Goal: Task Accomplishment & Management: Complete application form

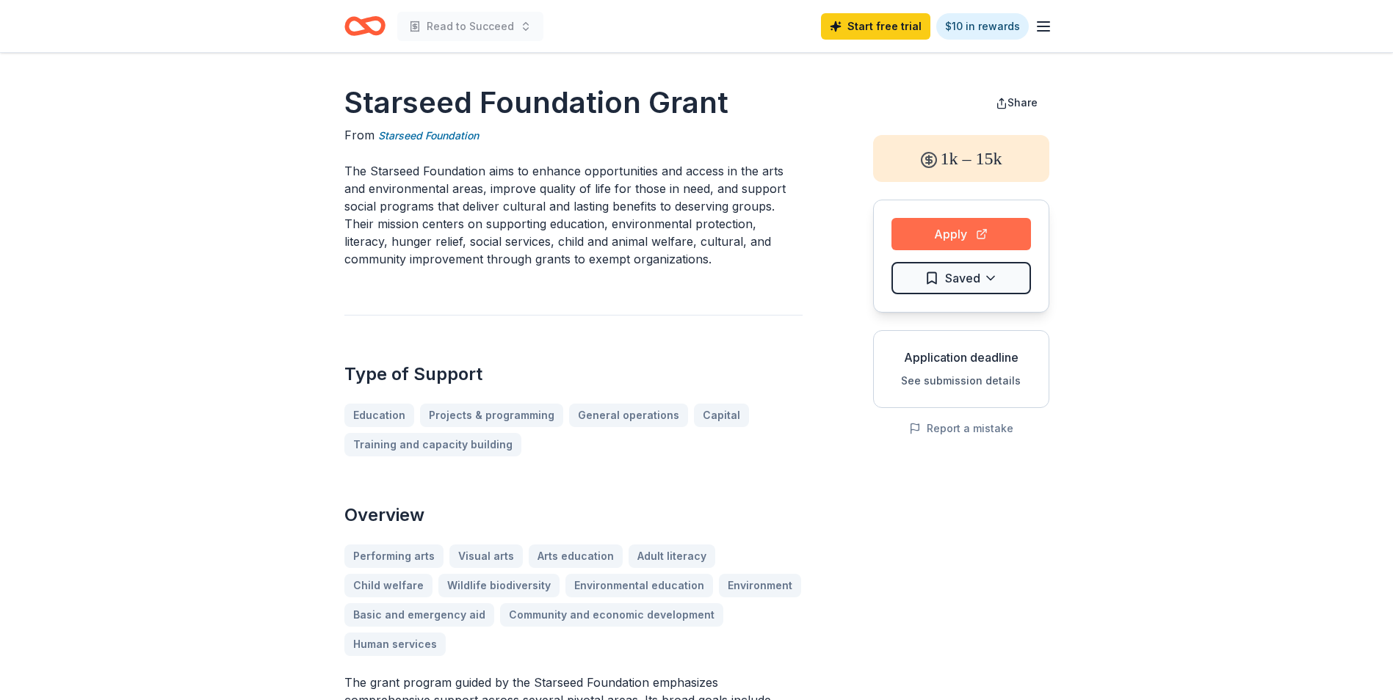
click at [947, 223] on button "Apply" at bounding box center [961, 234] width 140 height 32
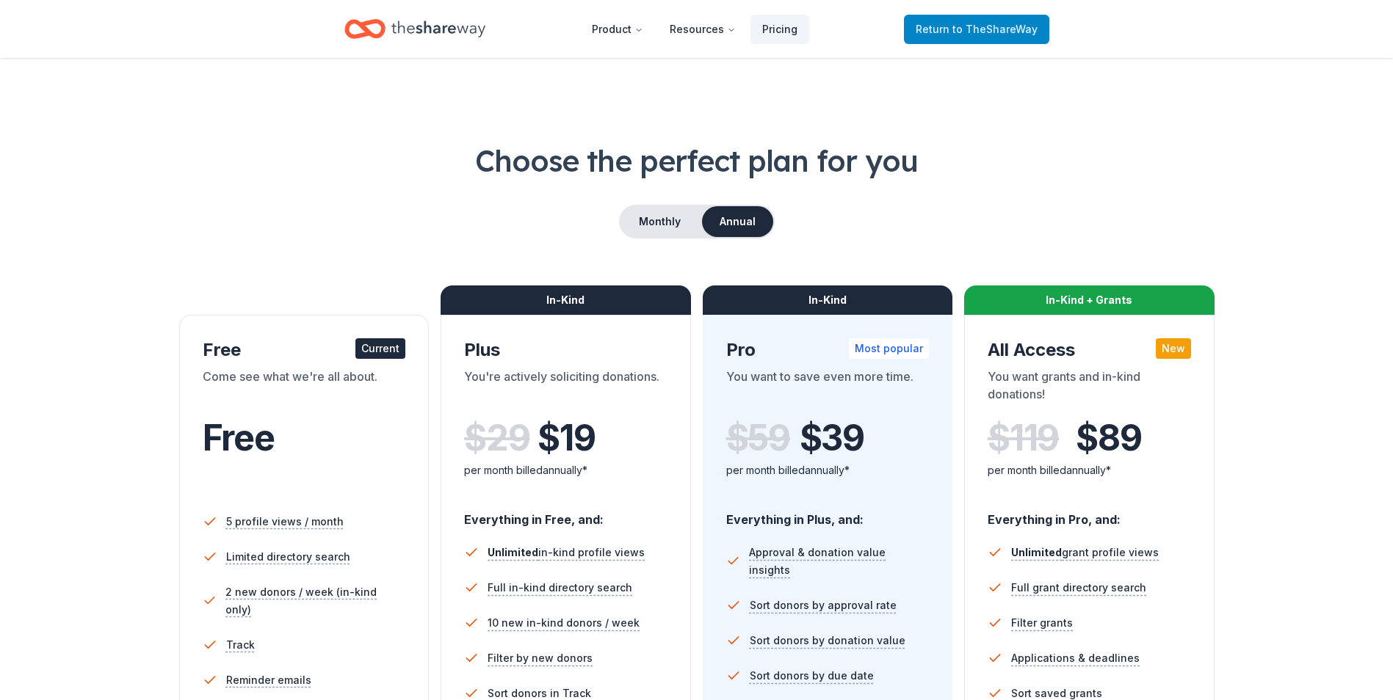
click at [956, 25] on span "Return to TheShareWay" at bounding box center [977, 30] width 122 height 18
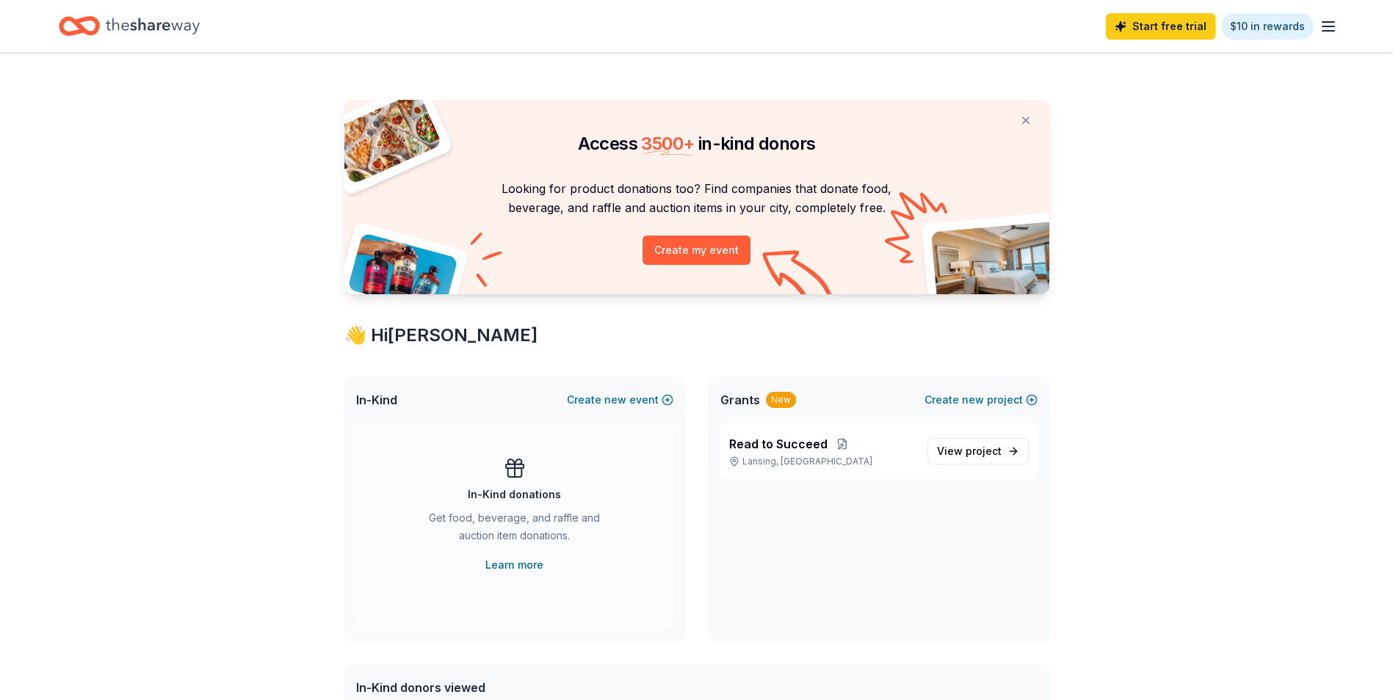
click at [1326, 28] on icon "button" at bounding box center [1328, 27] width 18 height 18
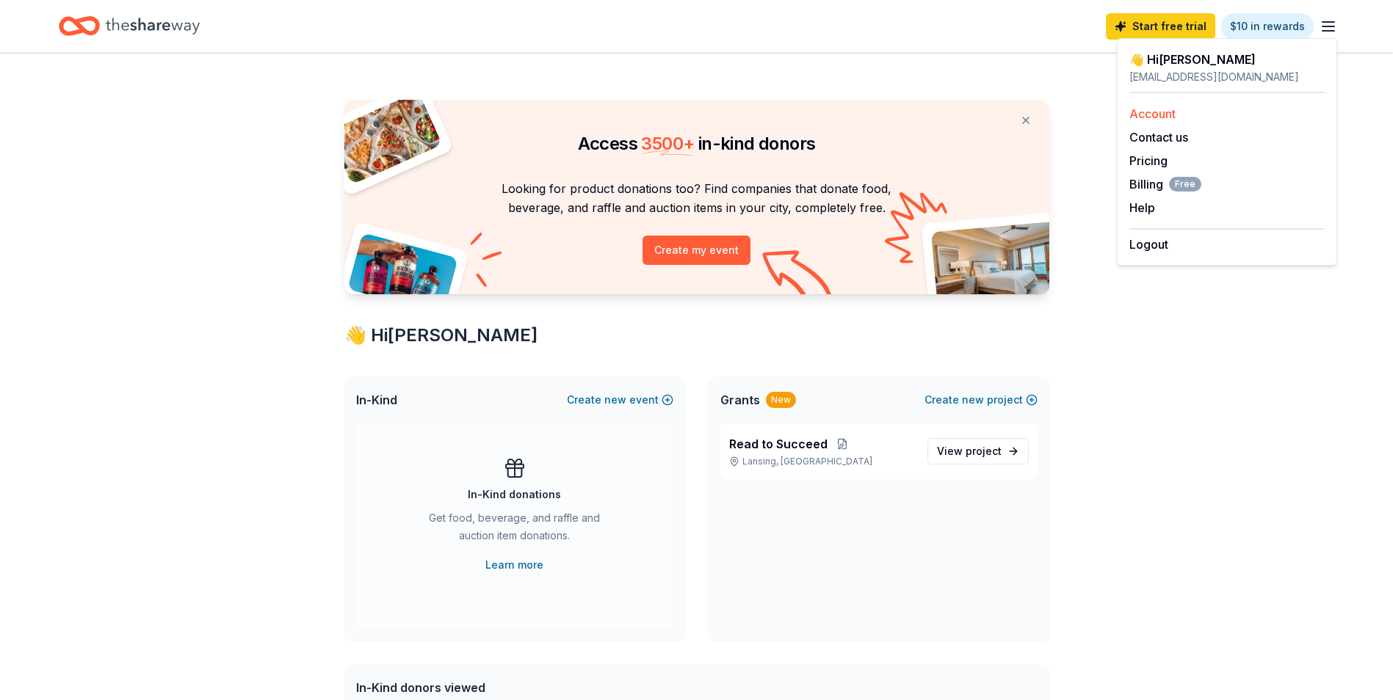
click at [1167, 112] on link "Account" at bounding box center [1152, 113] width 46 height 15
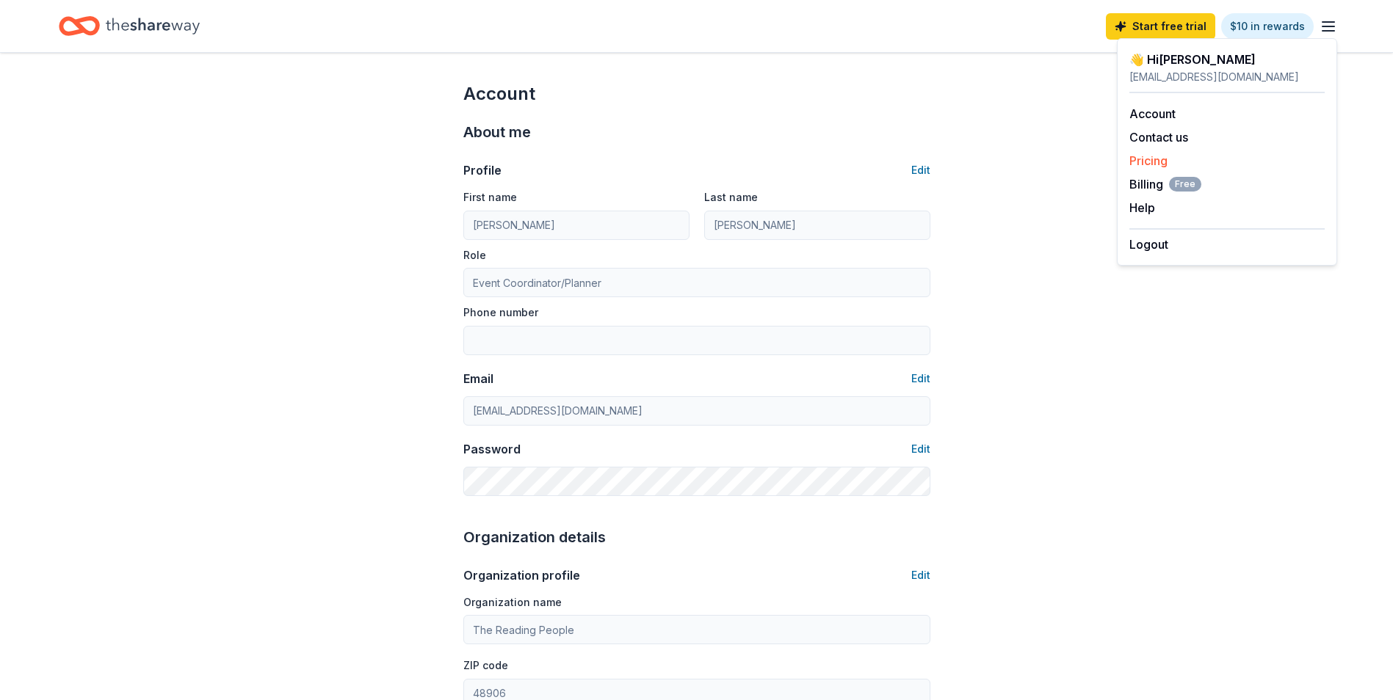
click at [1151, 159] on link "Pricing" at bounding box center [1148, 160] width 38 height 15
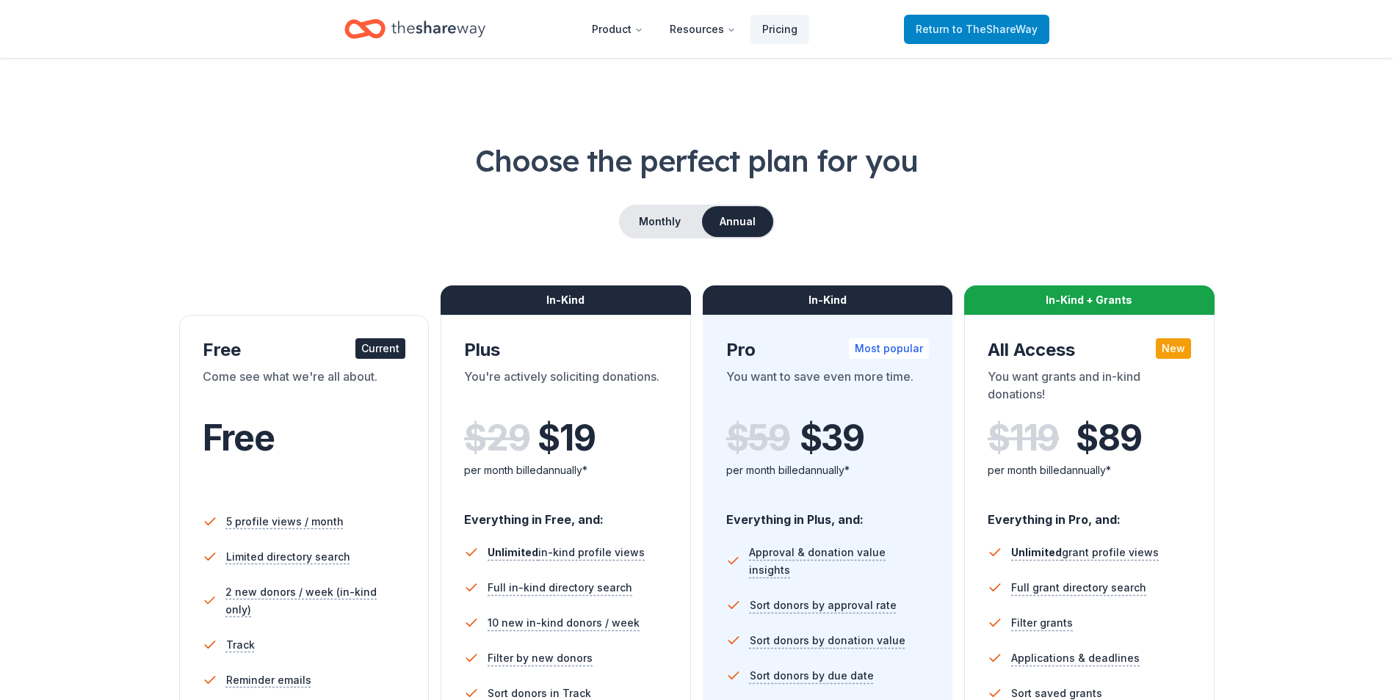
click at [936, 37] on span "Return to TheShareWay" at bounding box center [977, 30] width 122 height 18
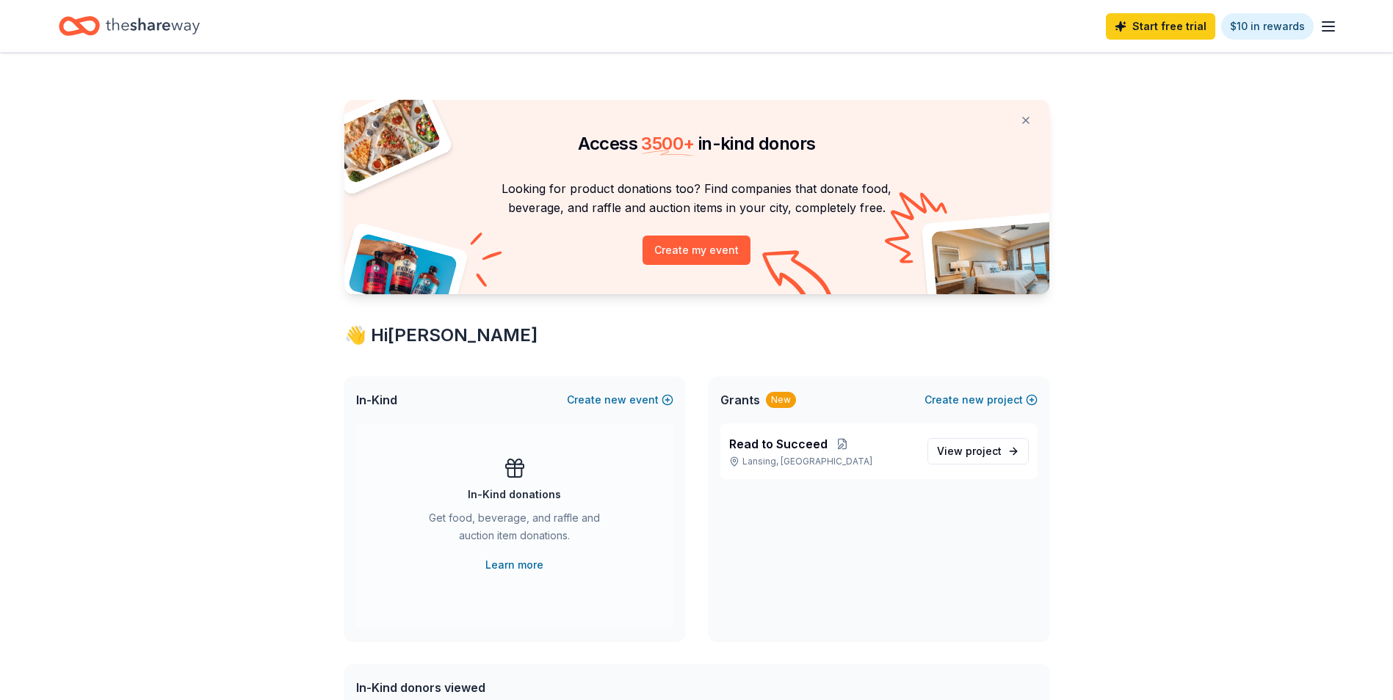
click at [1331, 22] on line "button" at bounding box center [1328, 22] width 12 height 0
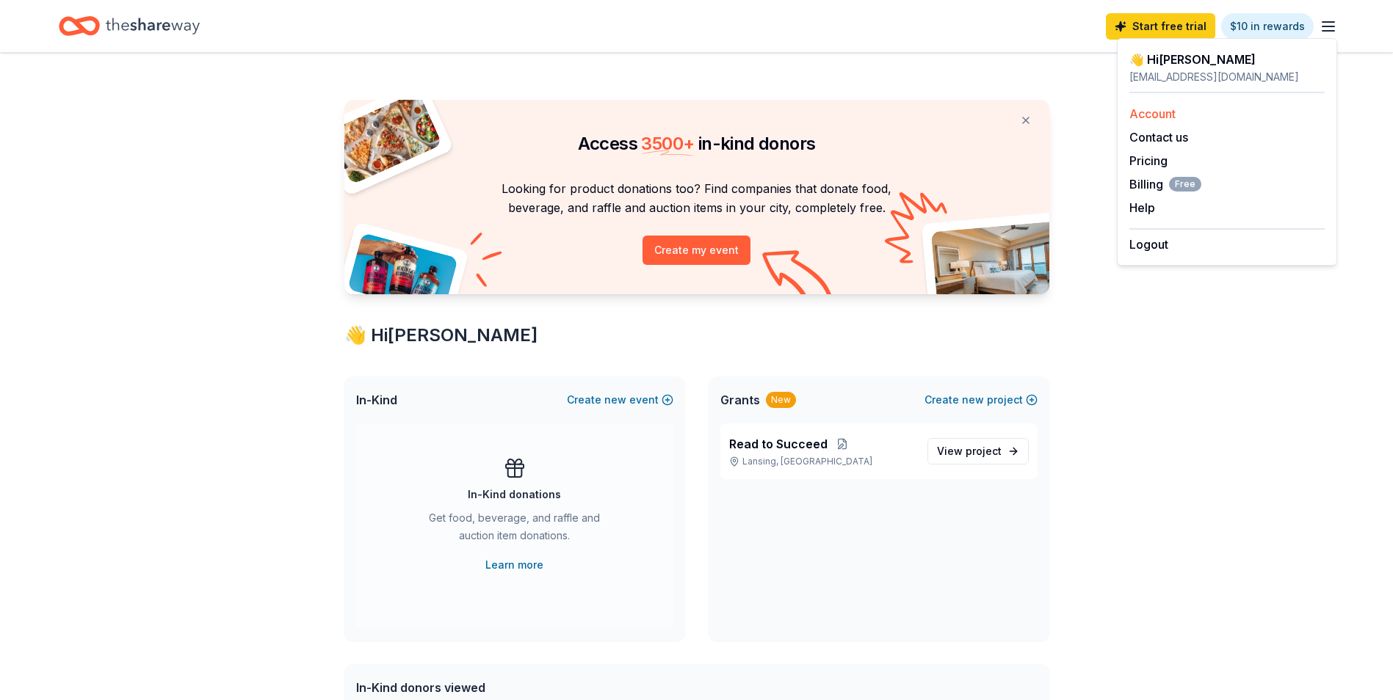
click at [1169, 116] on link "Account" at bounding box center [1152, 113] width 46 height 15
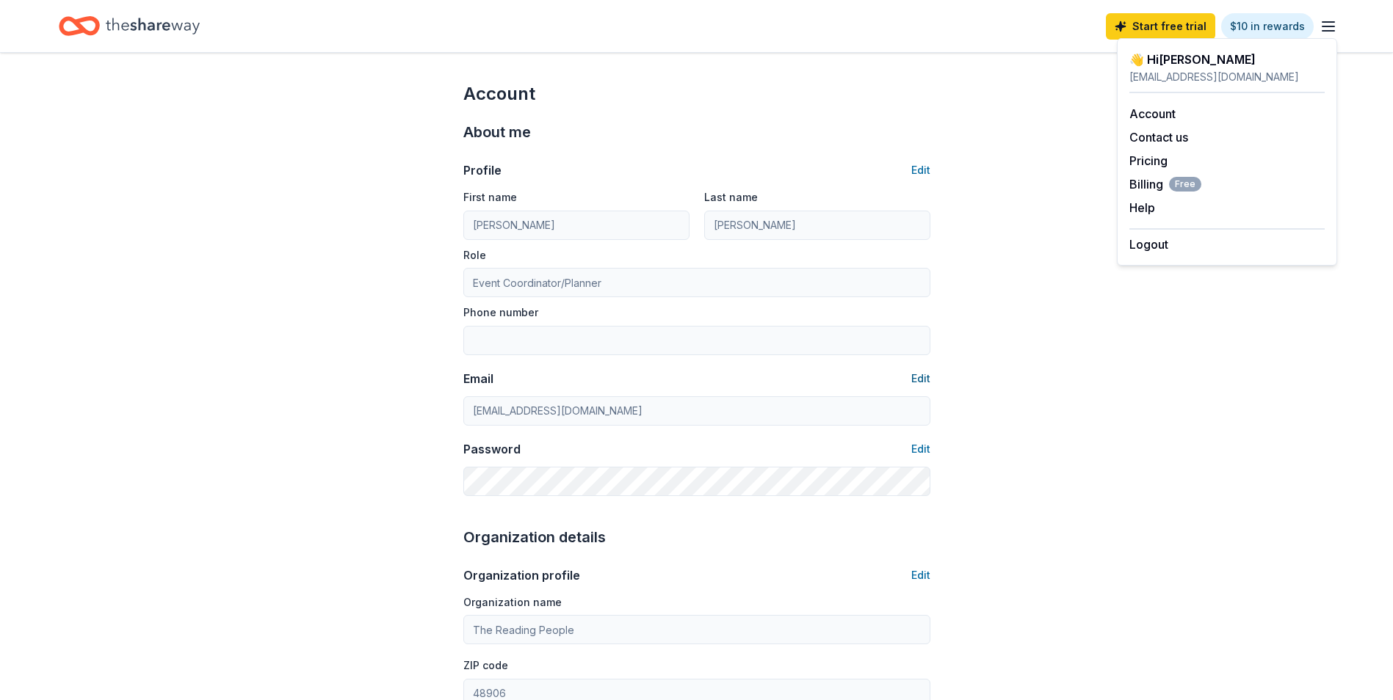
click at [917, 376] on button "Edit" at bounding box center [920, 379] width 19 height 18
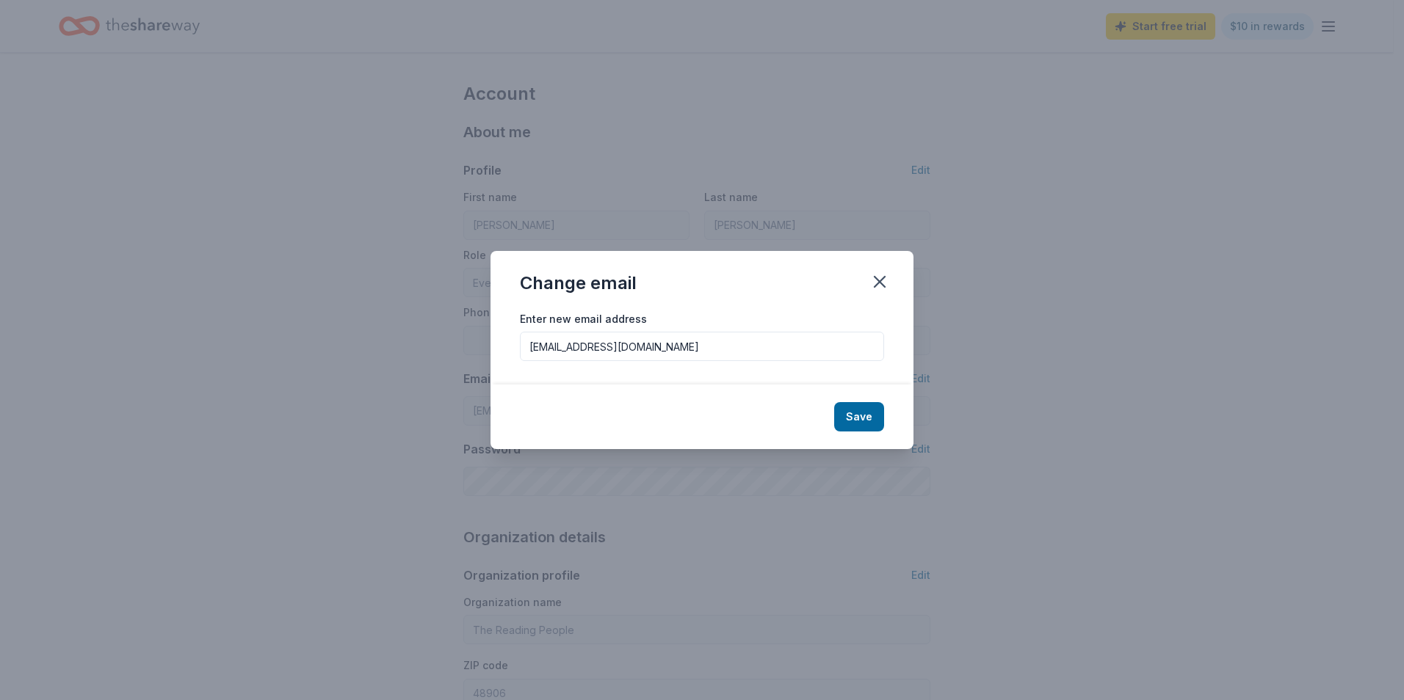
click at [668, 350] on input "dtubbs6459@yahoo.com" at bounding box center [702, 346] width 364 height 29
drag, startPoint x: 668, startPoint y: 350, endPoint x: 526, endPoint y: 348, distance: 141.7
click at [526, 348] on input "dtubbs6459@yahoo.com" at bounding box center [702, 346] width 364 height 29
type input "dianetubbsgrants@gmail.com"
click at [866, 421] on button "Save" at bounding box center [859, 416] width 50 height 29
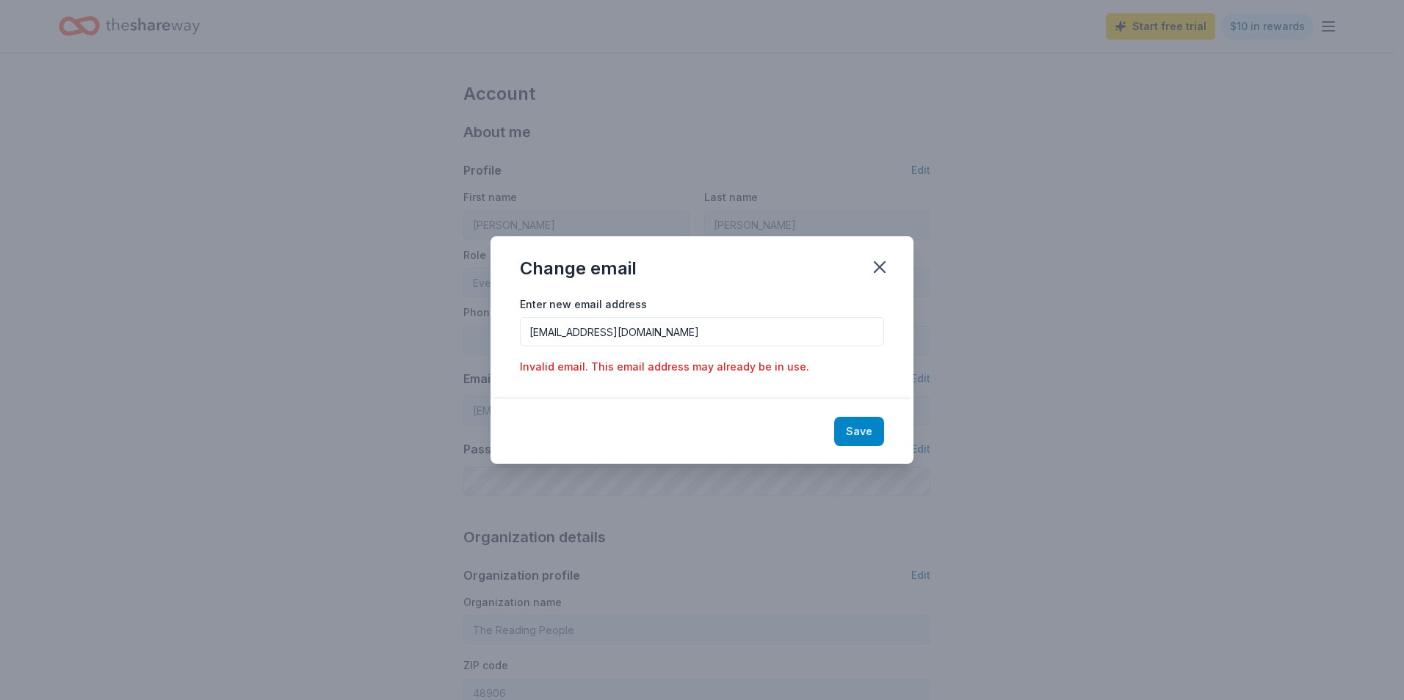
click at [855, 424] on button "Save" at bounding box center [859, 431] width 50 height 29
click at [870, 266] on icon "button" at bounding box center [879, 267] width 21 height 21
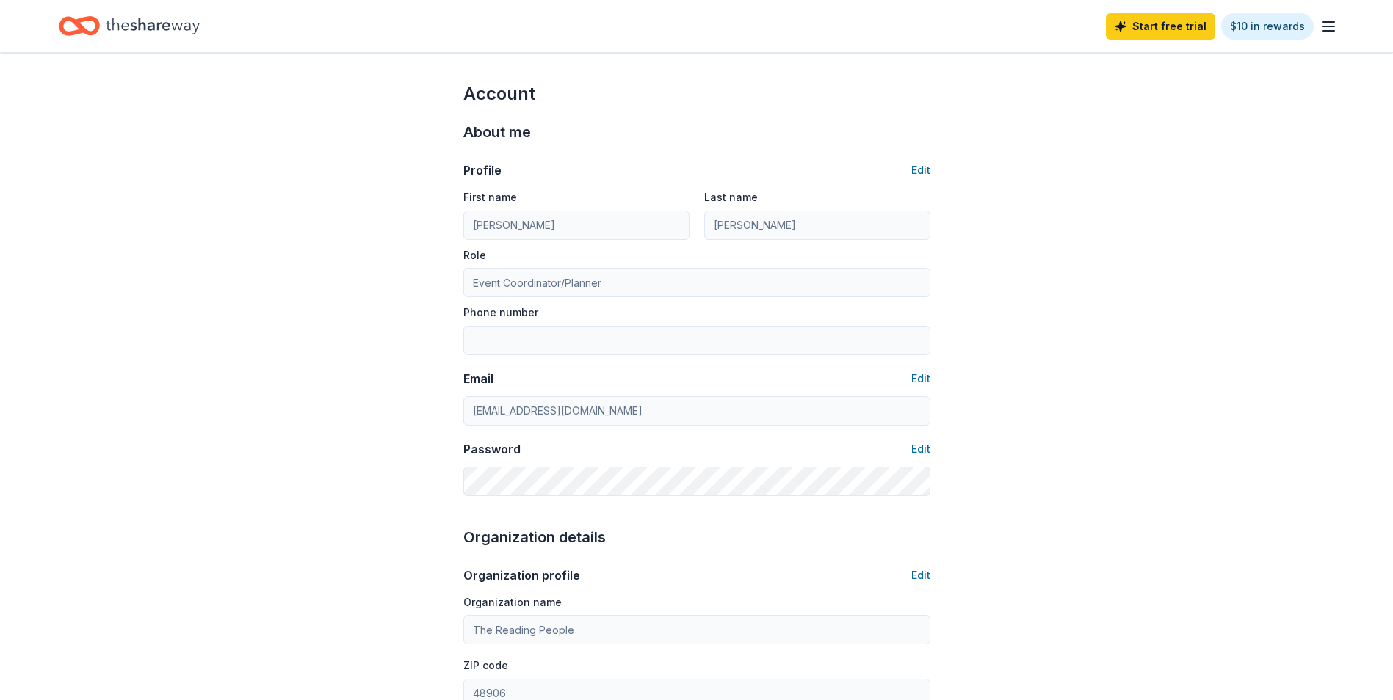
click at [1332, 29] on icon "button" at bounding box center [1328, 27] width 18 height 18
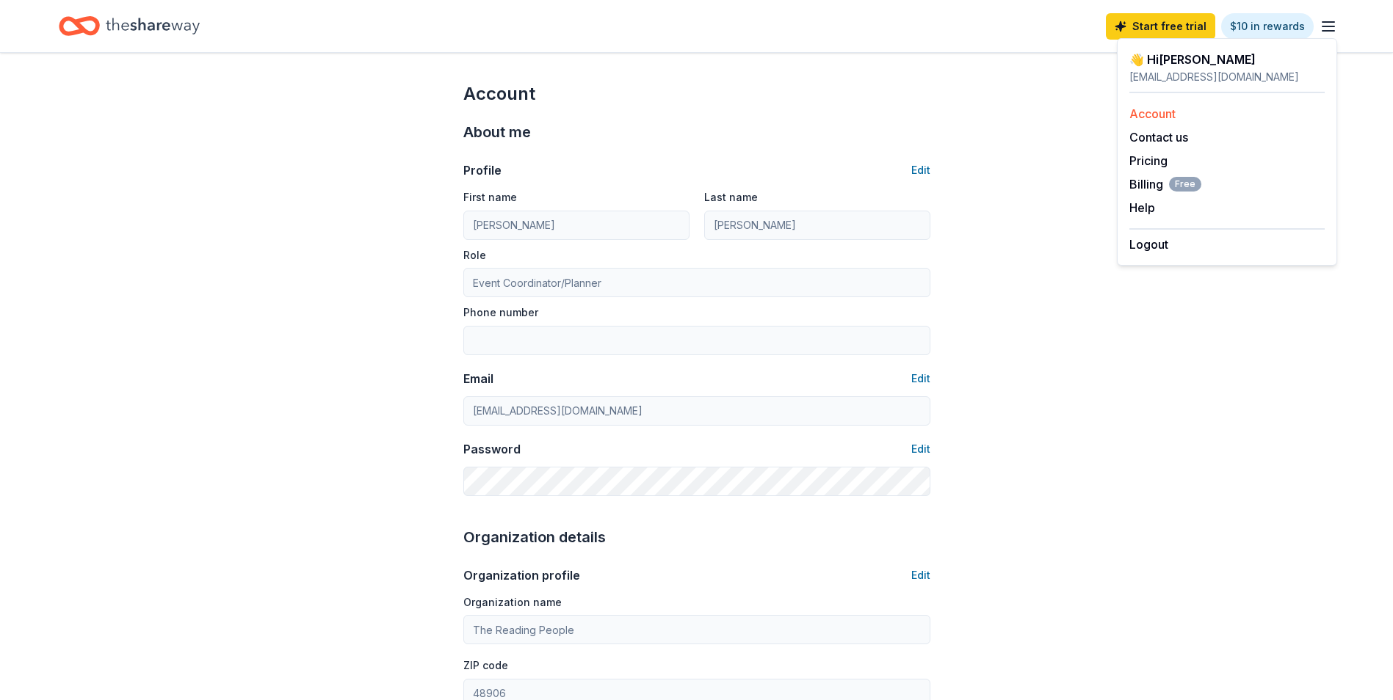
click at [1167, 110] on link "Account" at bounding box center [1152, 113] width 46 height 15
click at [1035, 132] on div "Account About me Profile Edit First name Diane Last name Tubbs Role Event Coord…" at bounding box center [696, 709] width 1393 height 1312
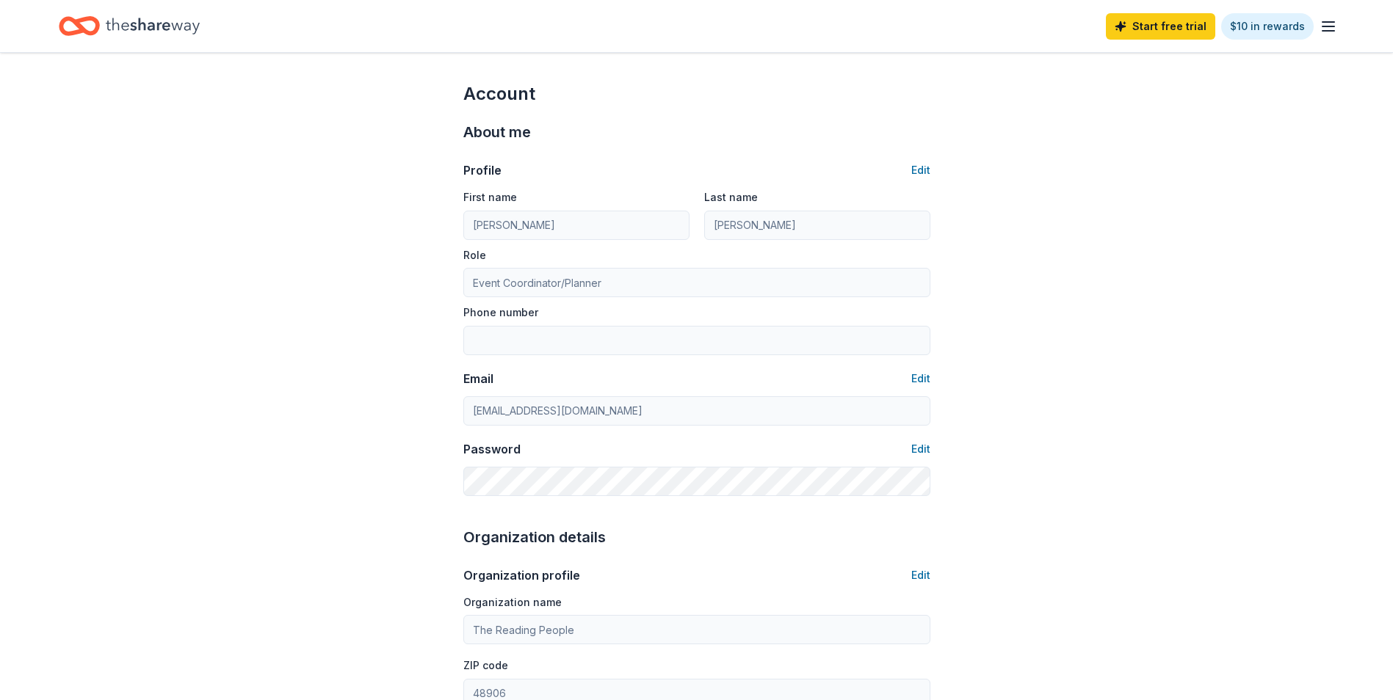
click at [156, 28] on icon "Home" at bounding box center [153, 26] width 94 height 30
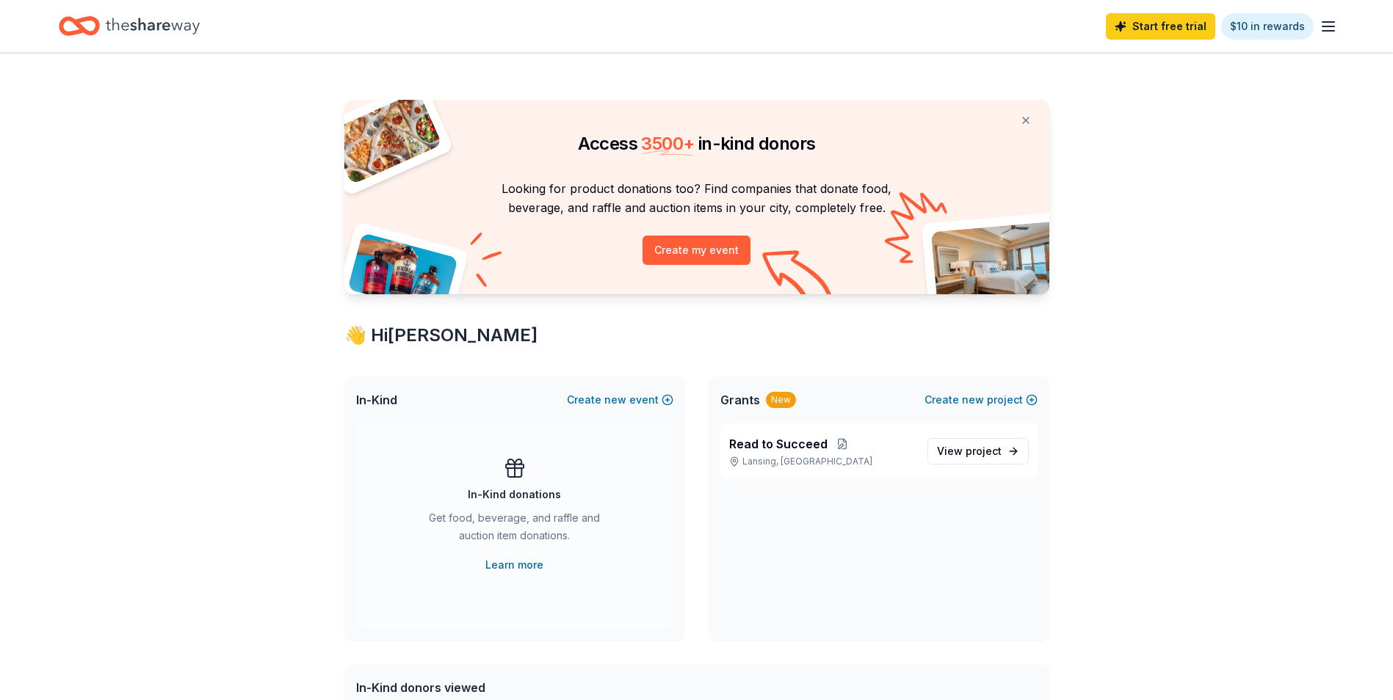
scroll to position [73, 0]
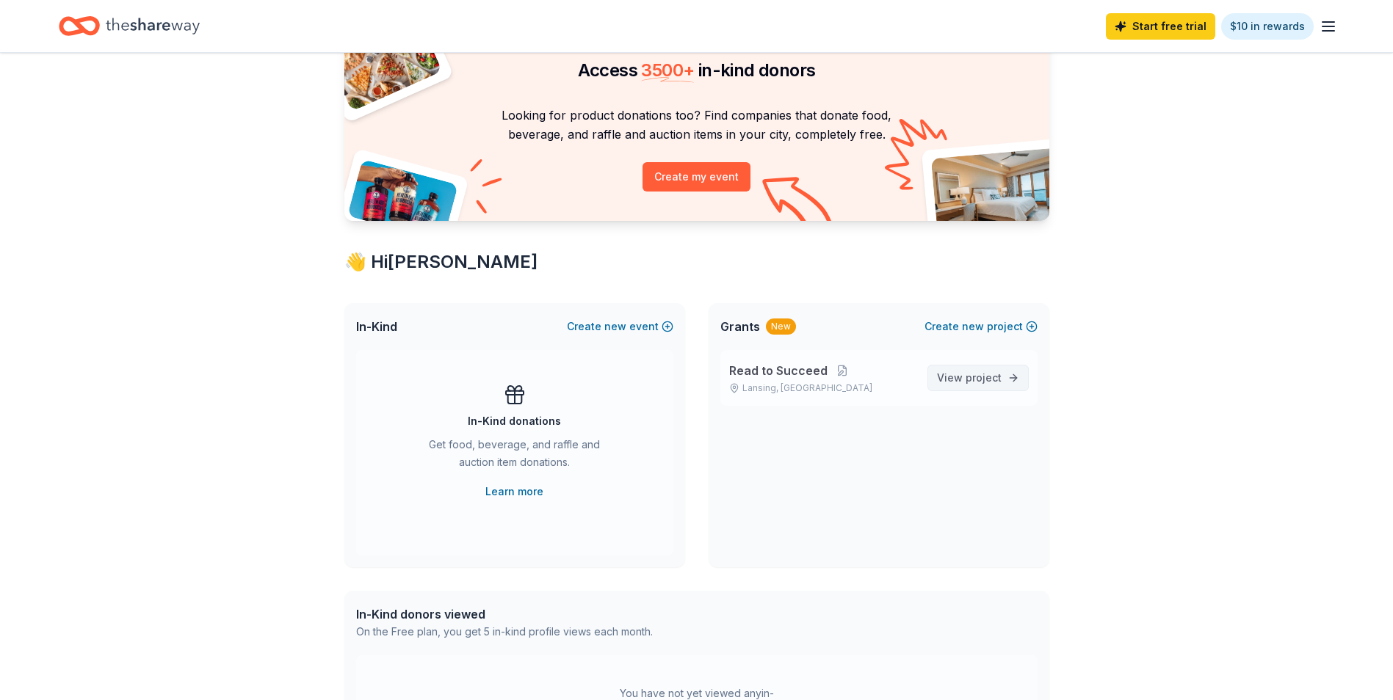
click at [987, 377] on span "project" at bounding box center [984, 378] width 36 height 12
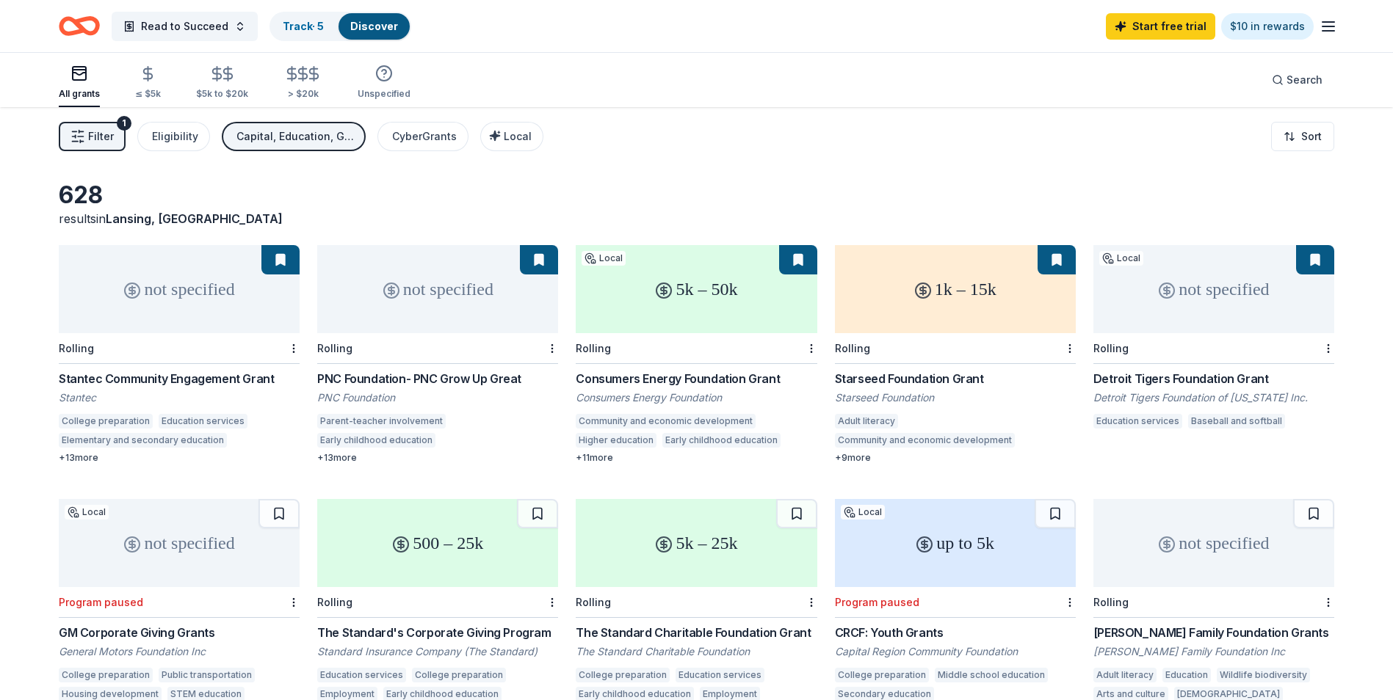
click at [106, 142] on span "Filter" at bounding box center [101, 137] width 26 height 18
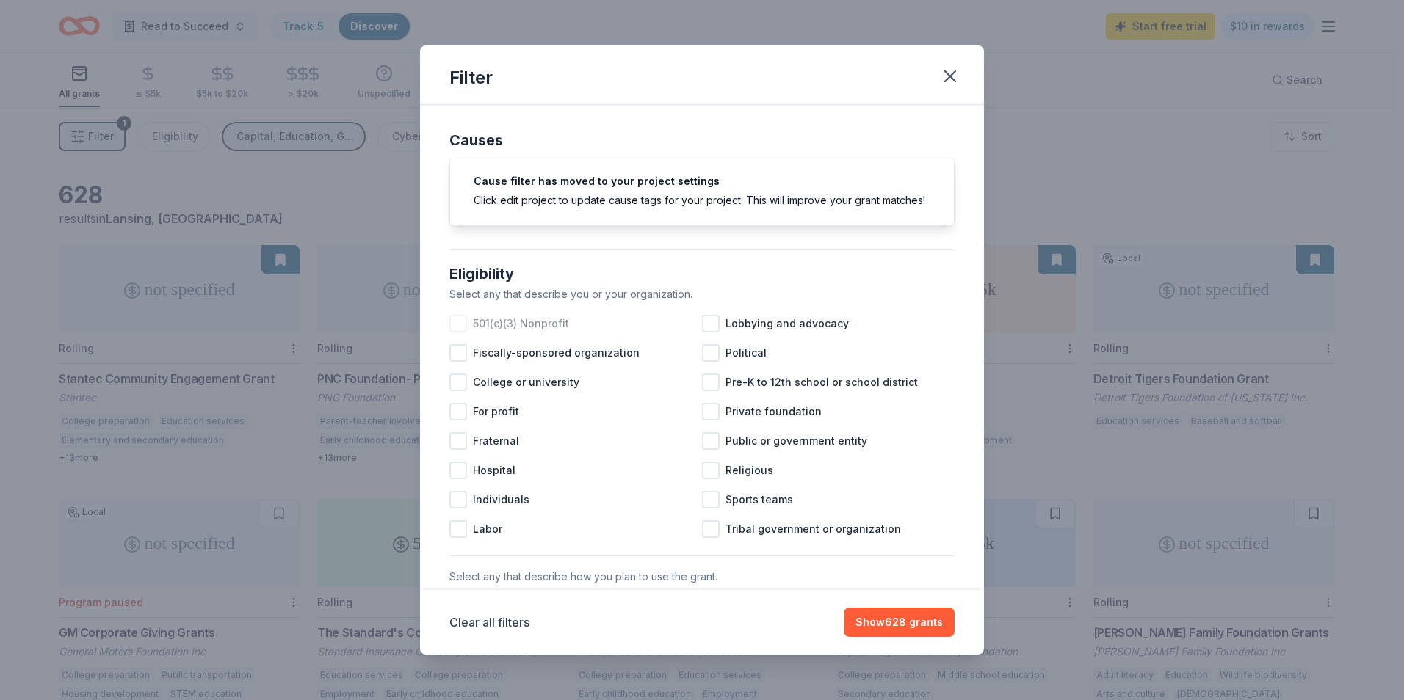
click at [459, 333] on div at bounding box center [458, 324] width 18 height 18
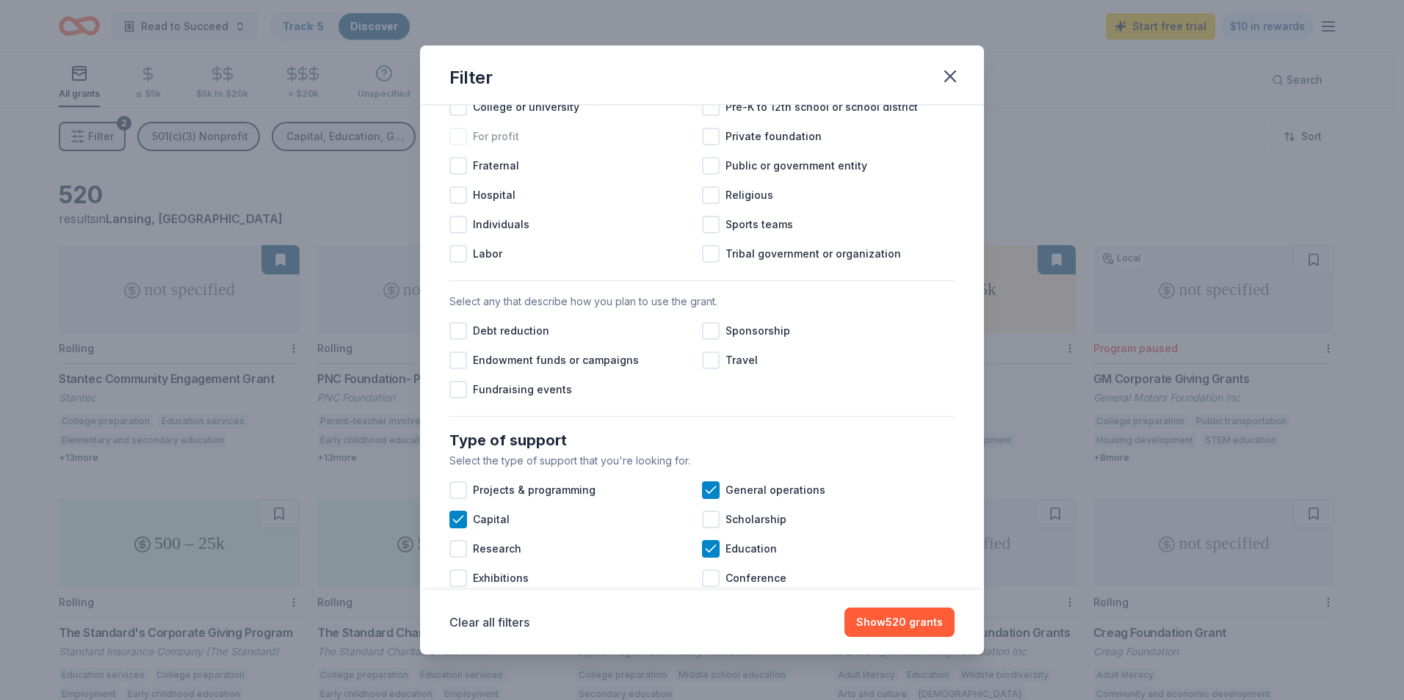
scroll to position [477, 0]
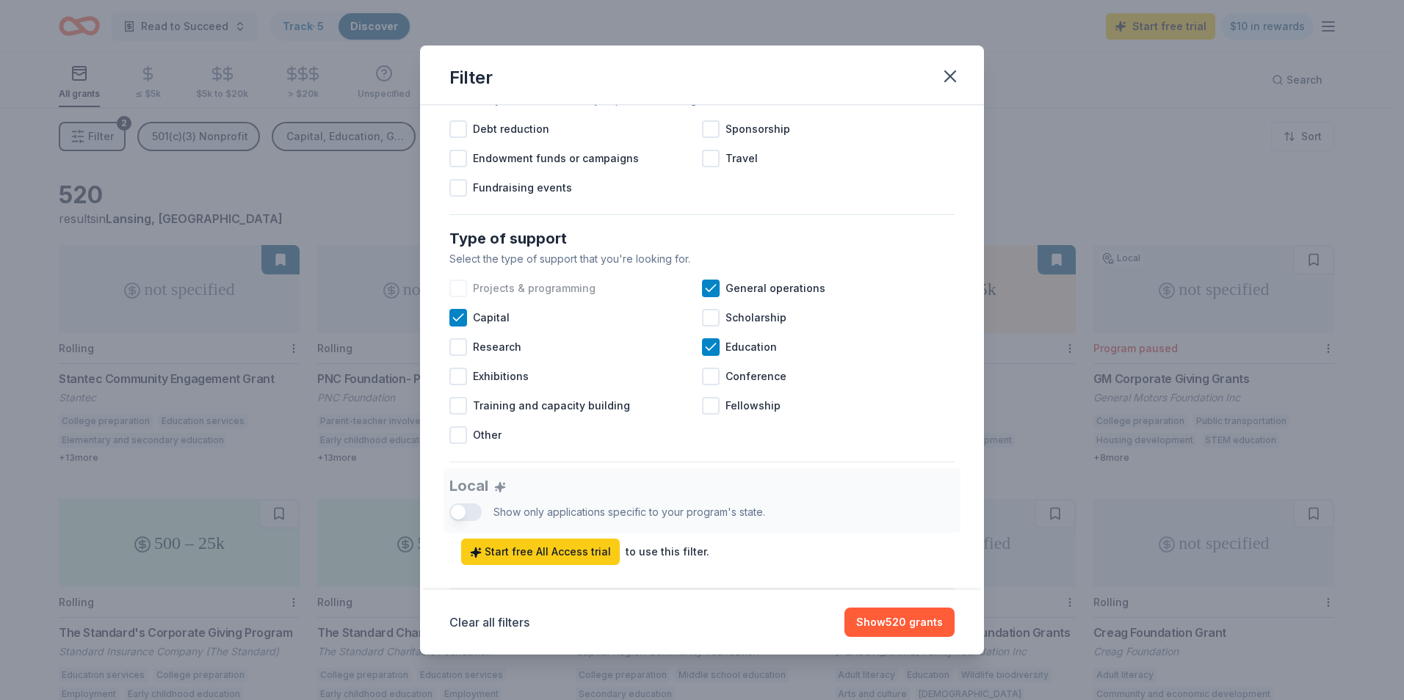
click at [463, 297] on div at bounding box center [458, 289] width 18 height 18
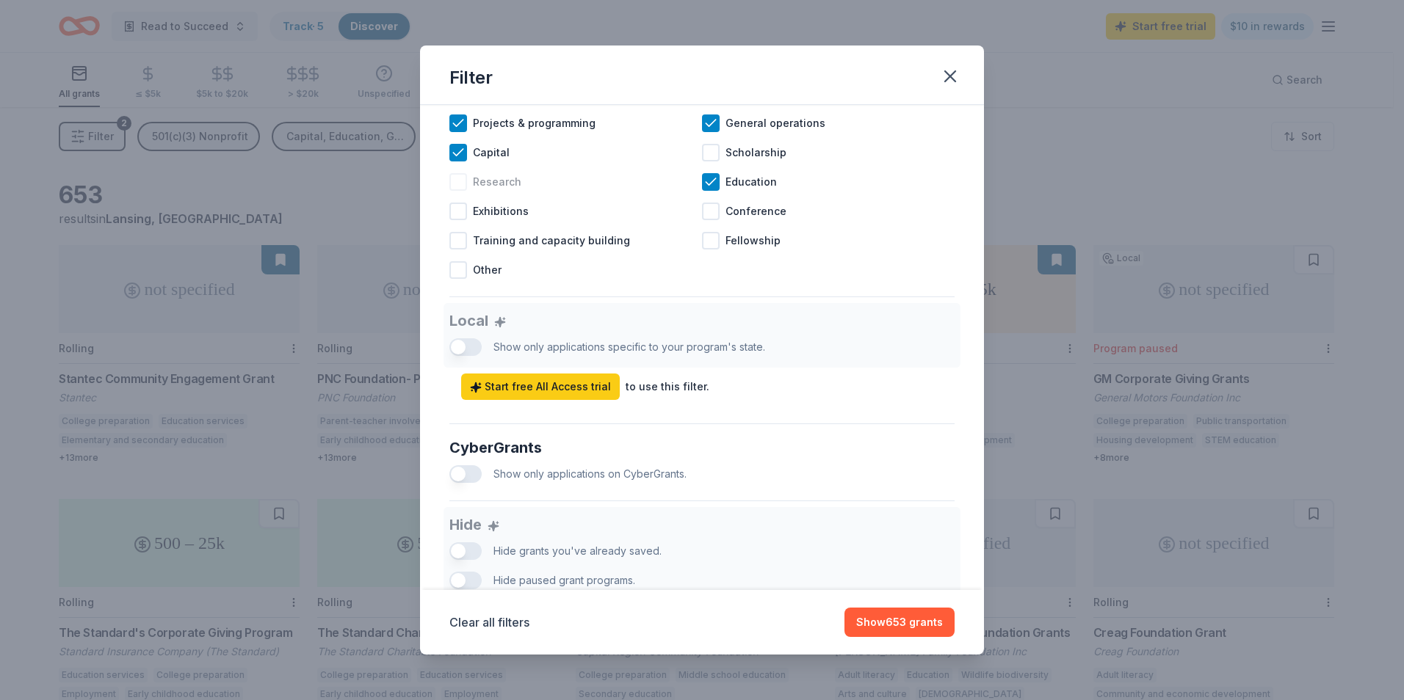
scroll to position [661, 0]
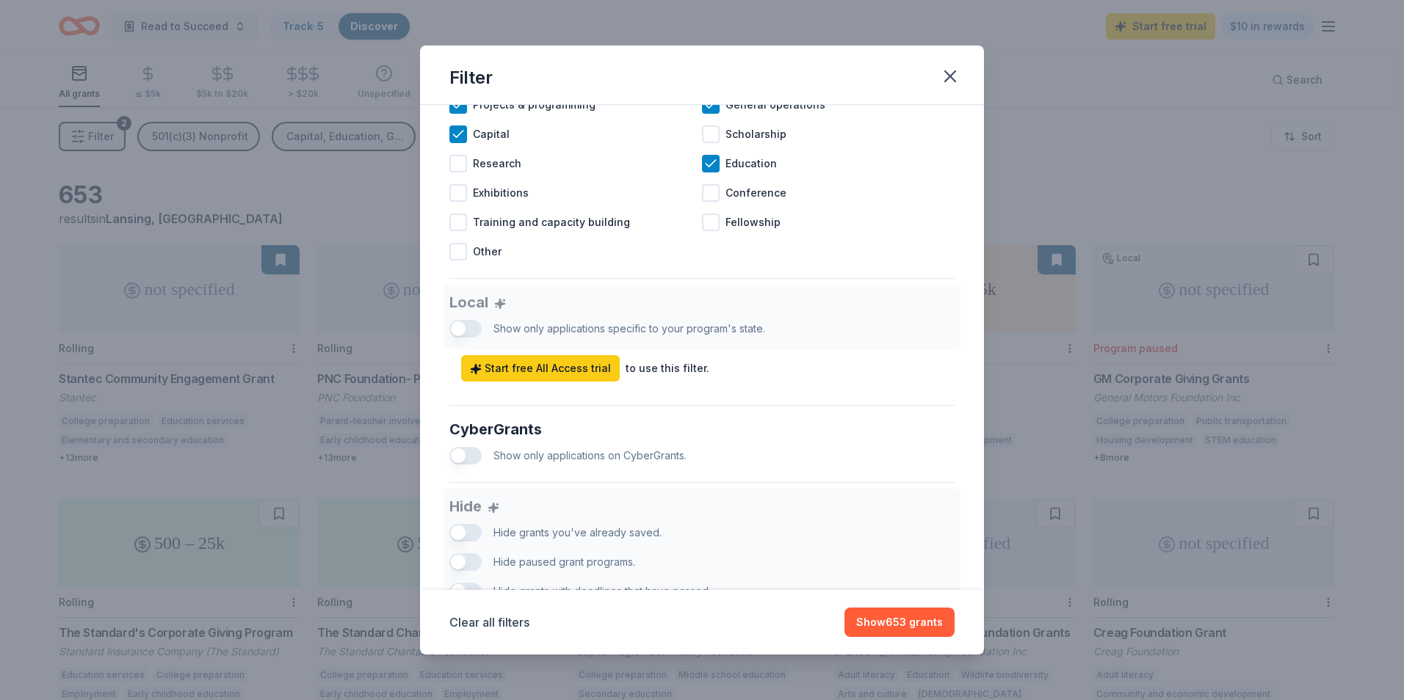
click at [466, 343] on div "Local Show only applications specific to your program's state. Start free All A…" at bounding box center [701, 333] width 505 height 97
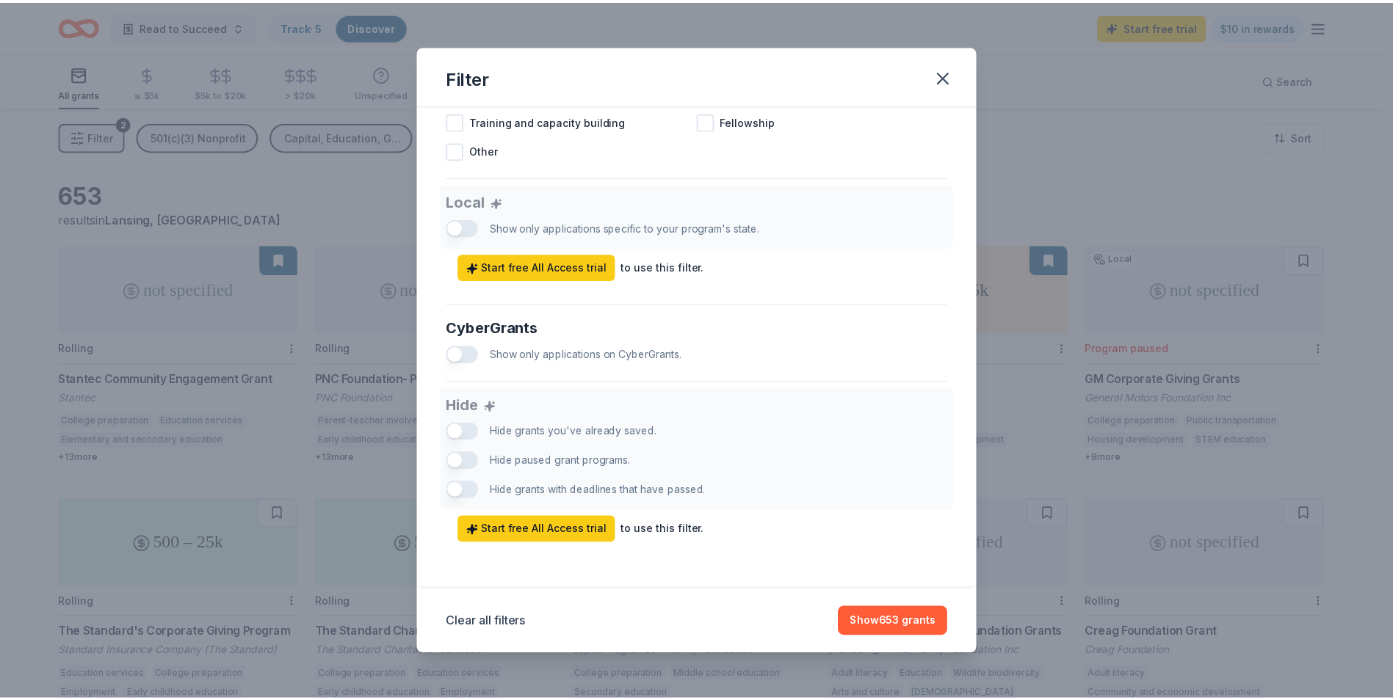
scroll to position [778, 0]
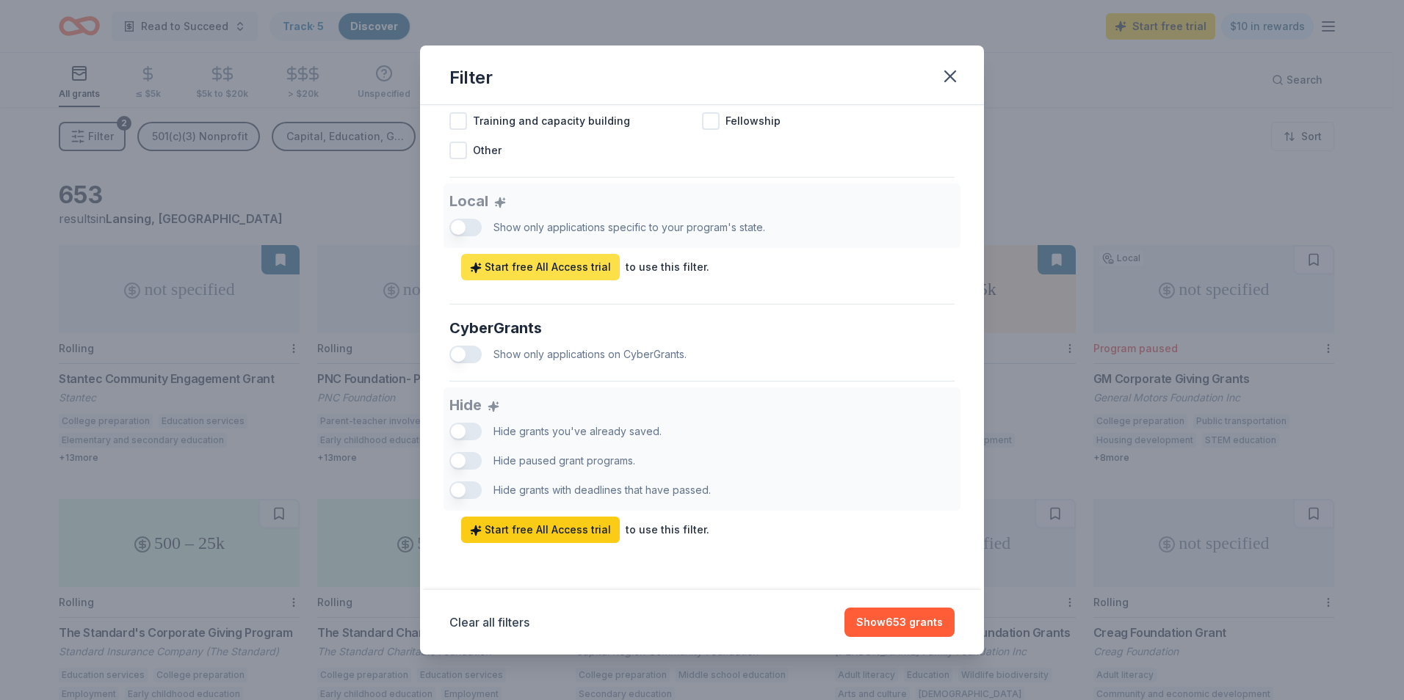
click at [557, 271] on span "Start free All Access trial" at bounding box center [540, 267] width 141 height 18
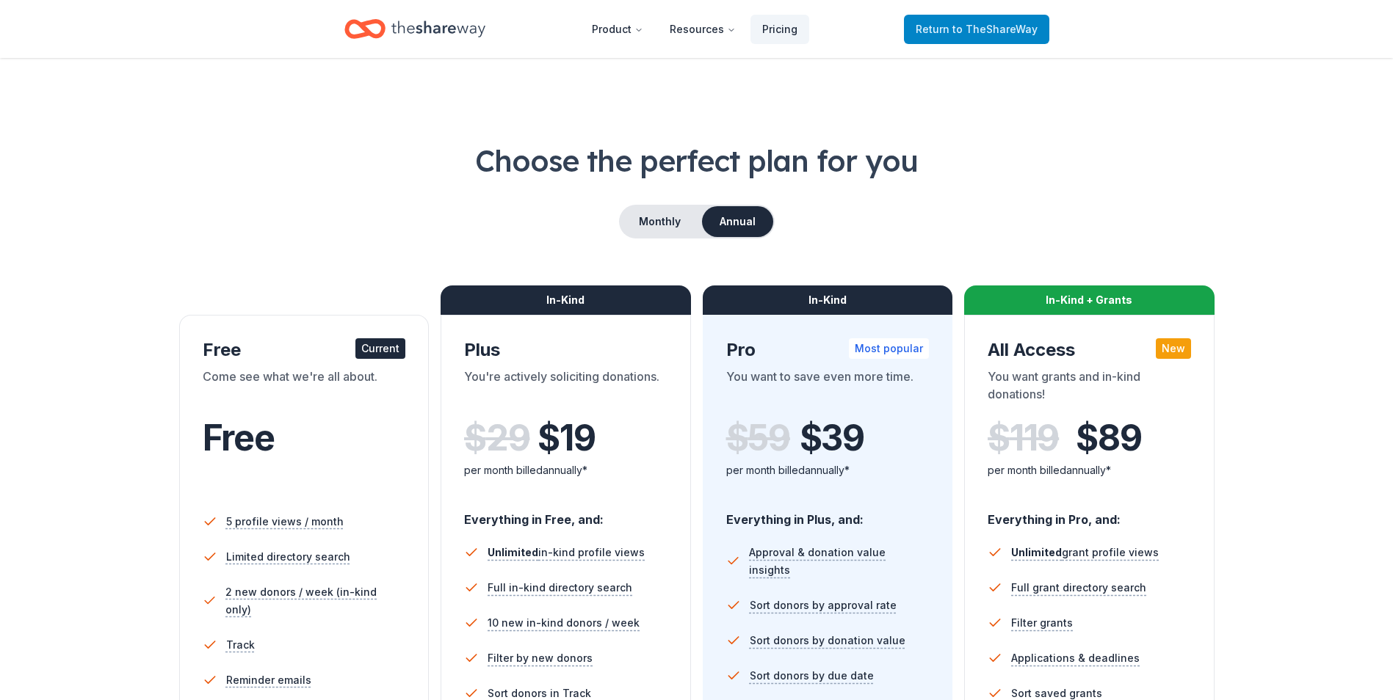
click at [959, 36] on span "Return to TheShareWay" at bounding box center [977, 30] width 122 height 18
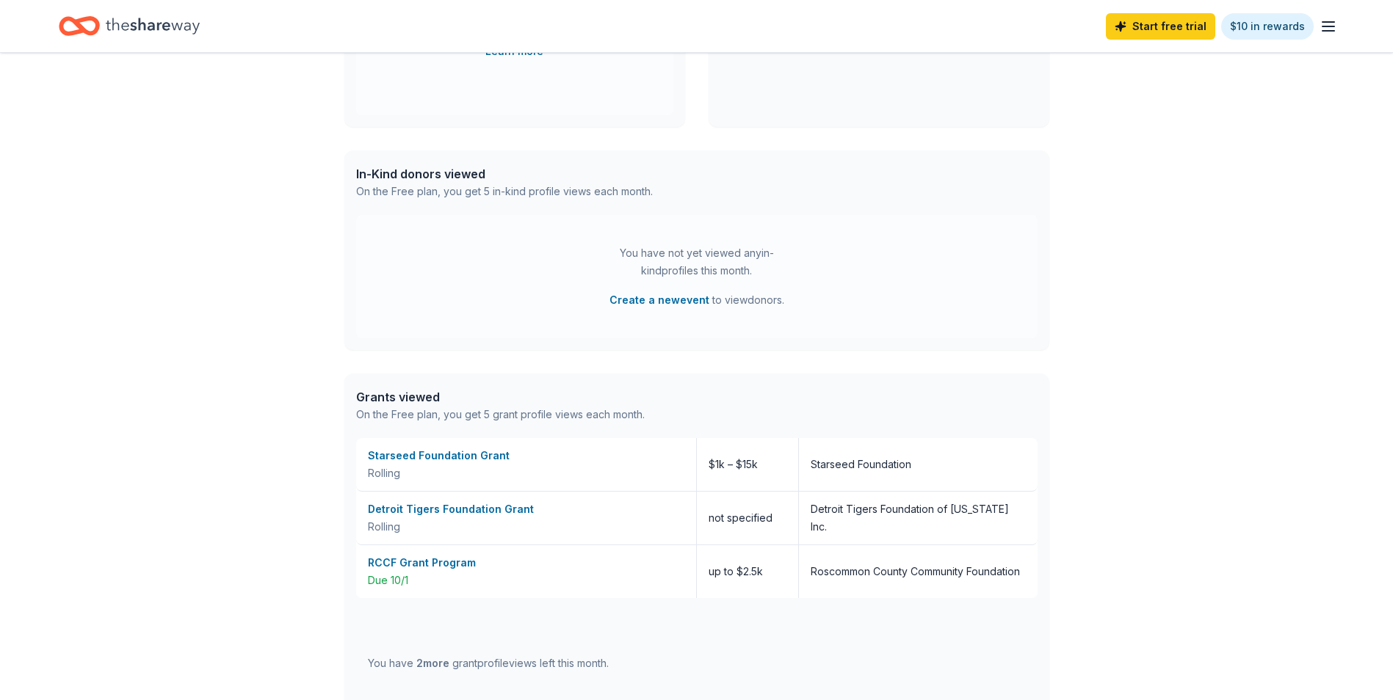
scroll to position [569, 0]
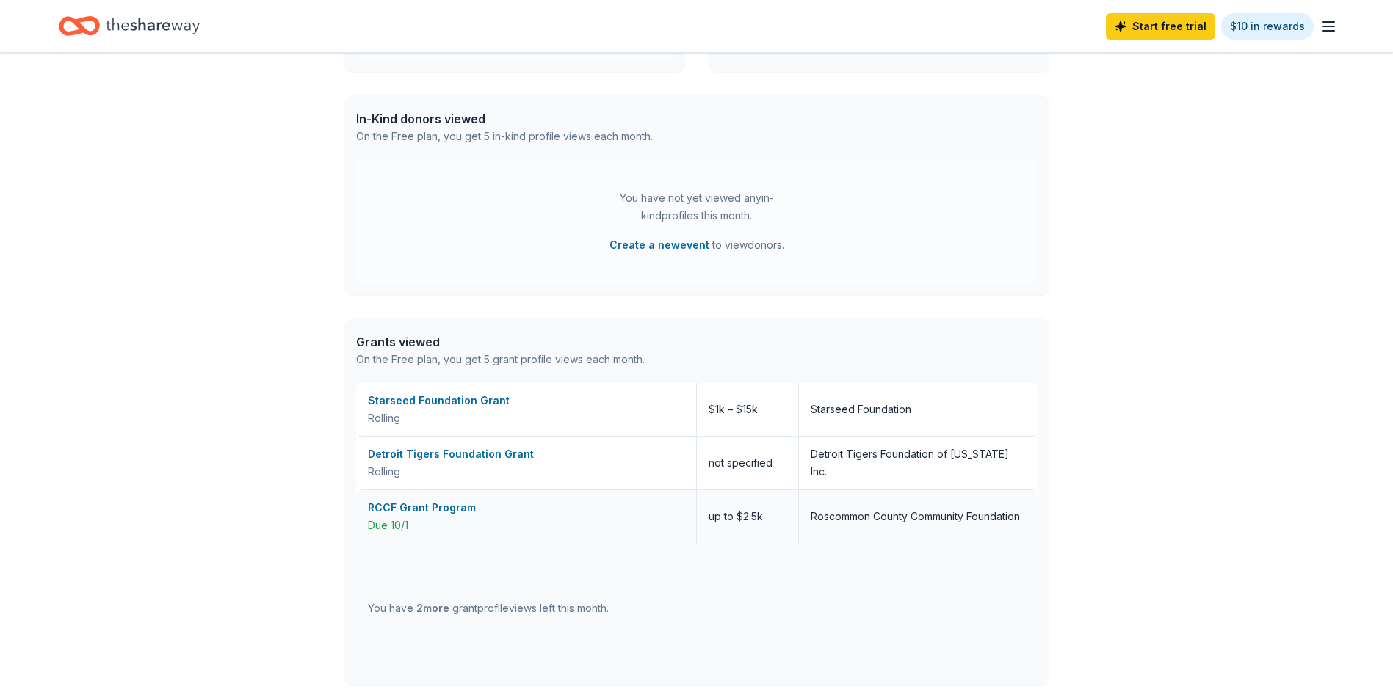
click at [454, 502] on div "RCCF Grant Program" at bounding box center [526, 508] width 316 height 18
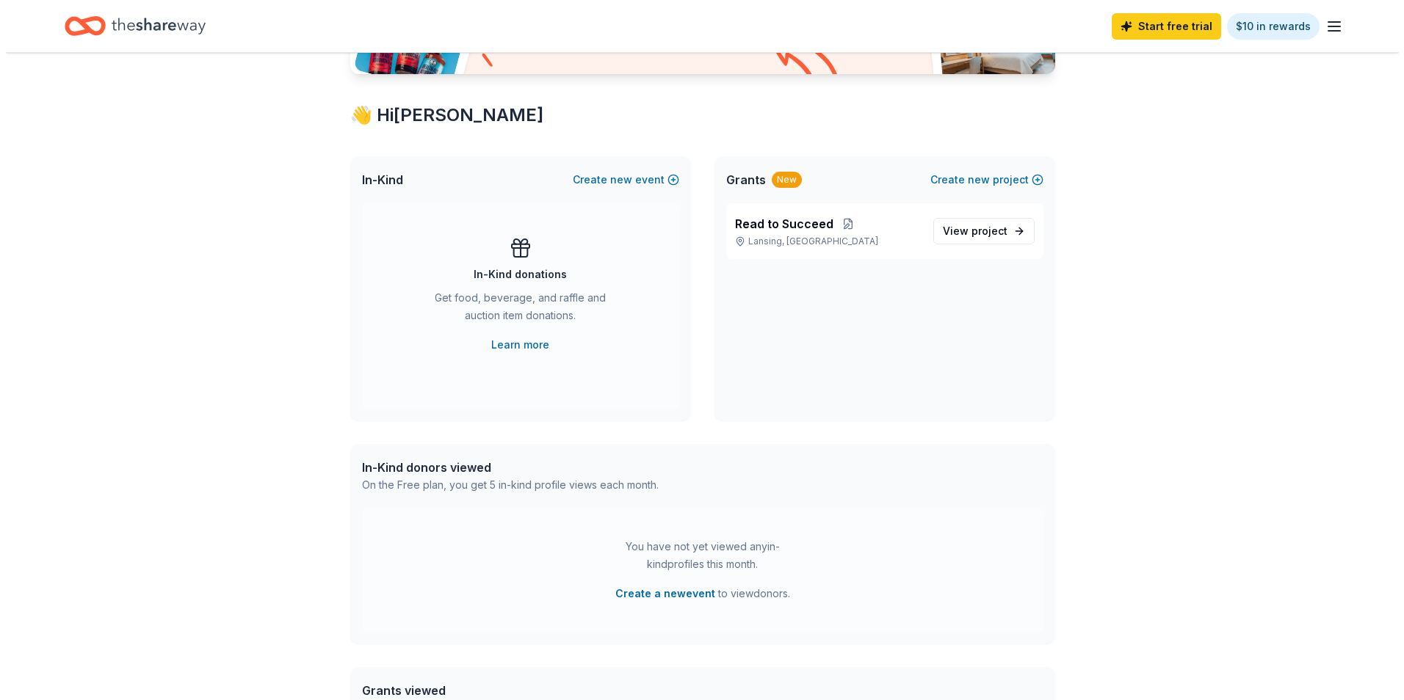
scroll to position [0, 0]
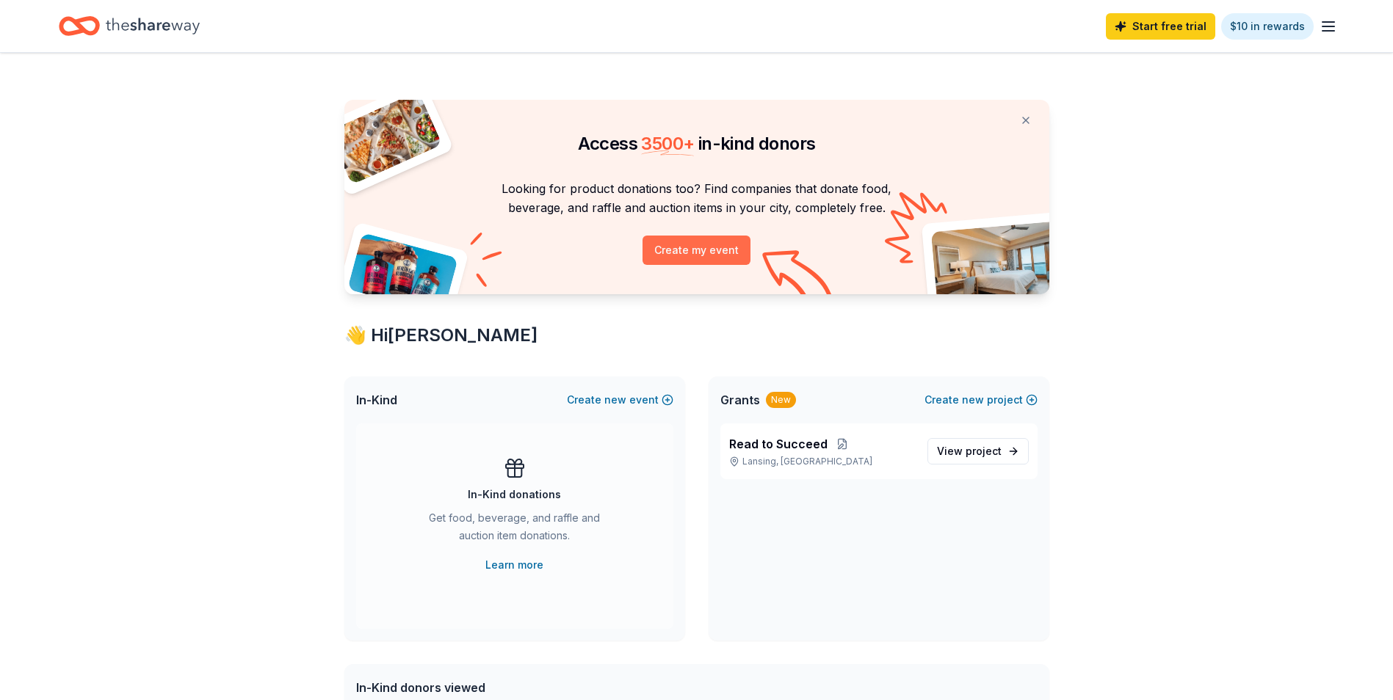
click at [710, 259] on button "Create my event" at bounding box center [696, 250] width 108 height 29
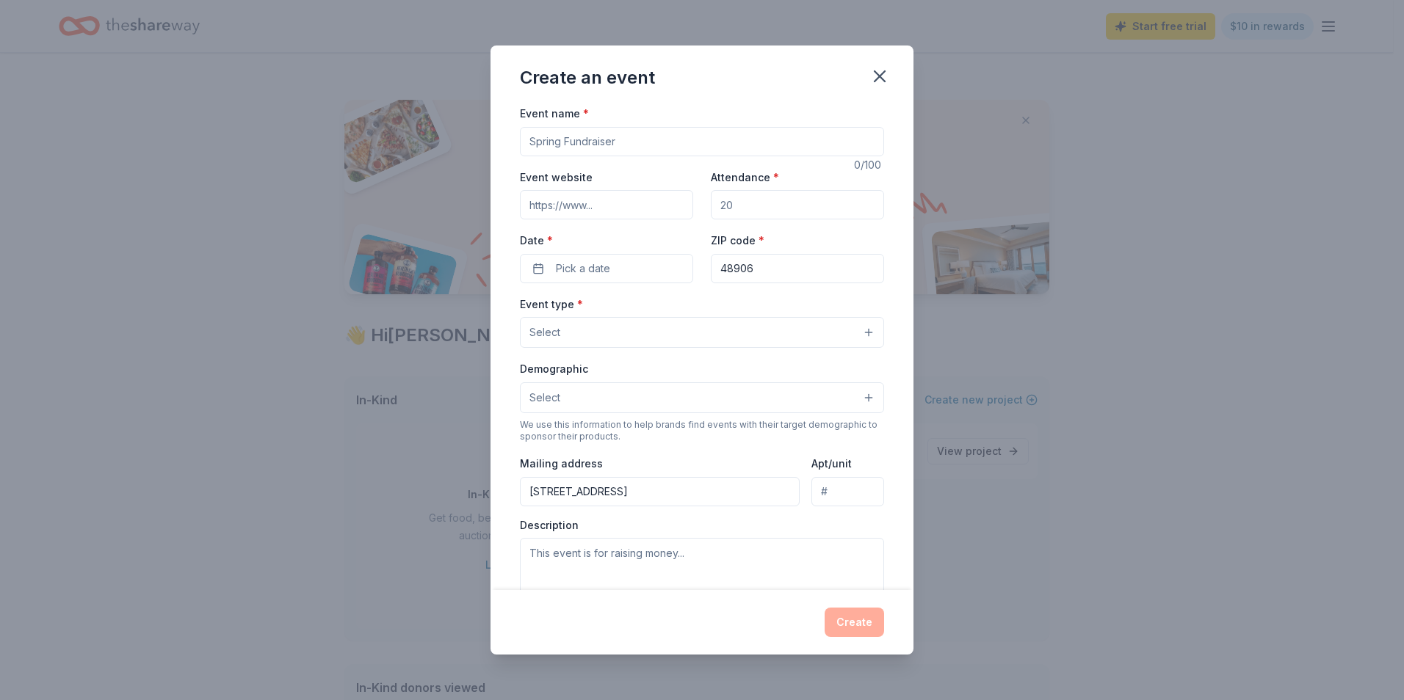
click at [660, 144] on input "Event name *" at bounding box center [702, 141] width 364 height 29
type input "Open House"
click at [629, 203] on input "Event website" at bounding box center [606, 204] width 173 height 29
type input "www.thereadingpeople.com"
type input "100"
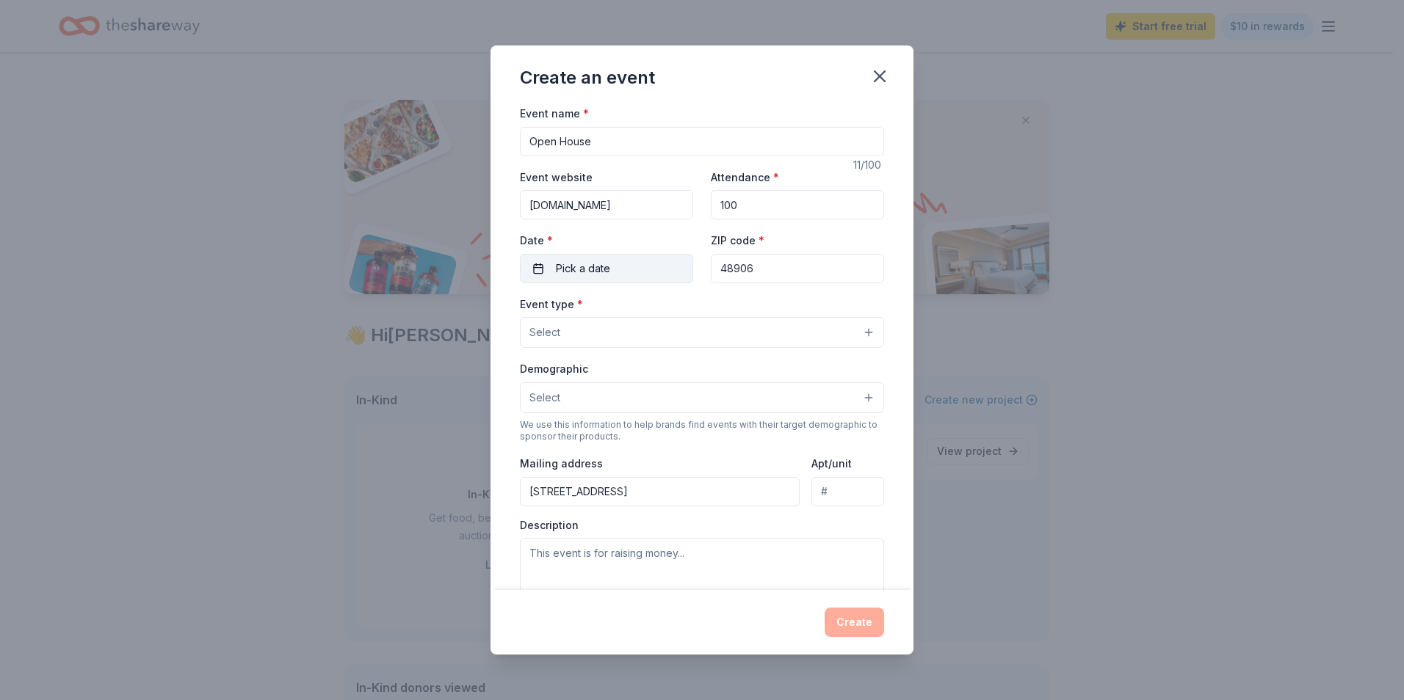
click at [587, 275] on span "Pick a date" at bounding box center [583, 269] width 54 height 18
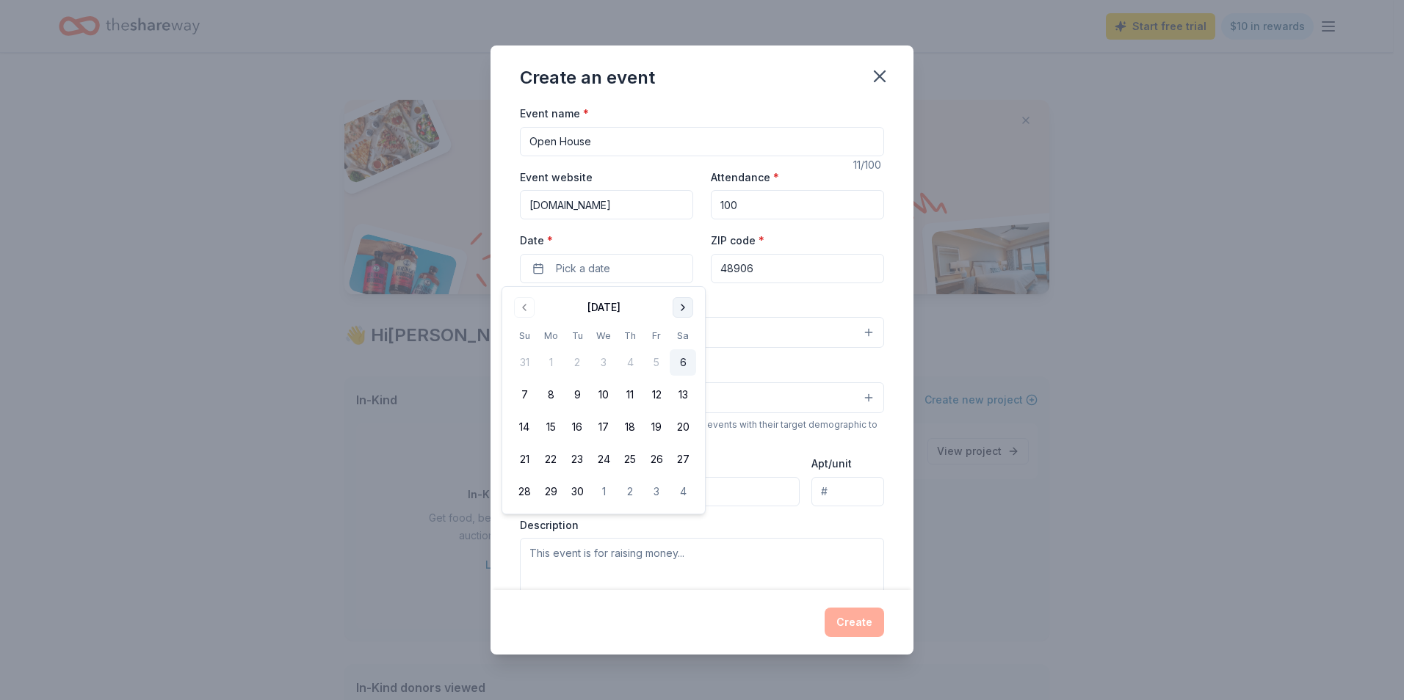
click at [684, 306] on button "Go to next month" at bounding box center [683, 307] width 21 height 21
click at [684, 307] on button "Go to next month" at bounding box center [683, 307] width 21 height 21
click at [683, 392] on button "8" at bounding box center [683, 395] width 26 height 26
click at [620, 145] on input "Open House" at bounding box center [702, 141] width 364 height 29
click at [603, 146] on input "Open House fundraiser" at bounding box center [702, 141] width 364 height 29
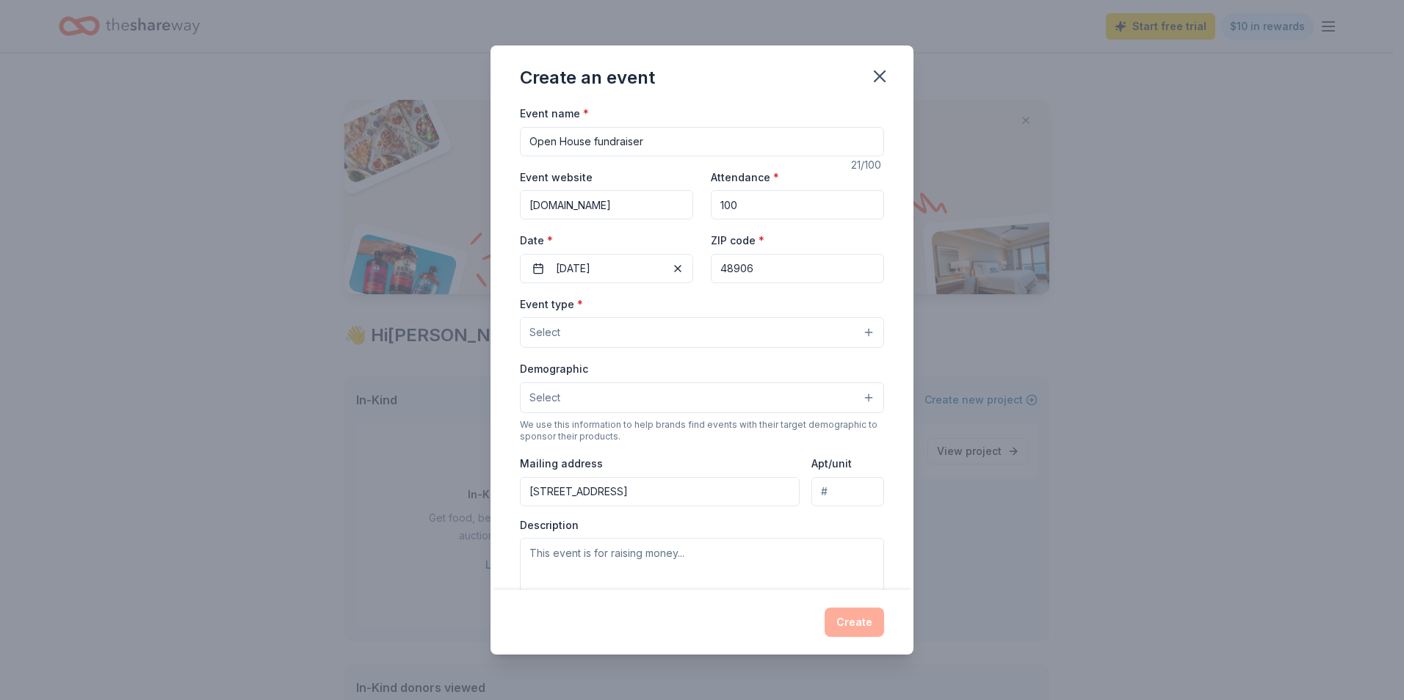
click at [593, 144] on input "Open House fundraiser" at bounding box center [702, 141] width 364 height 29
type input "Open House Fundraiser"
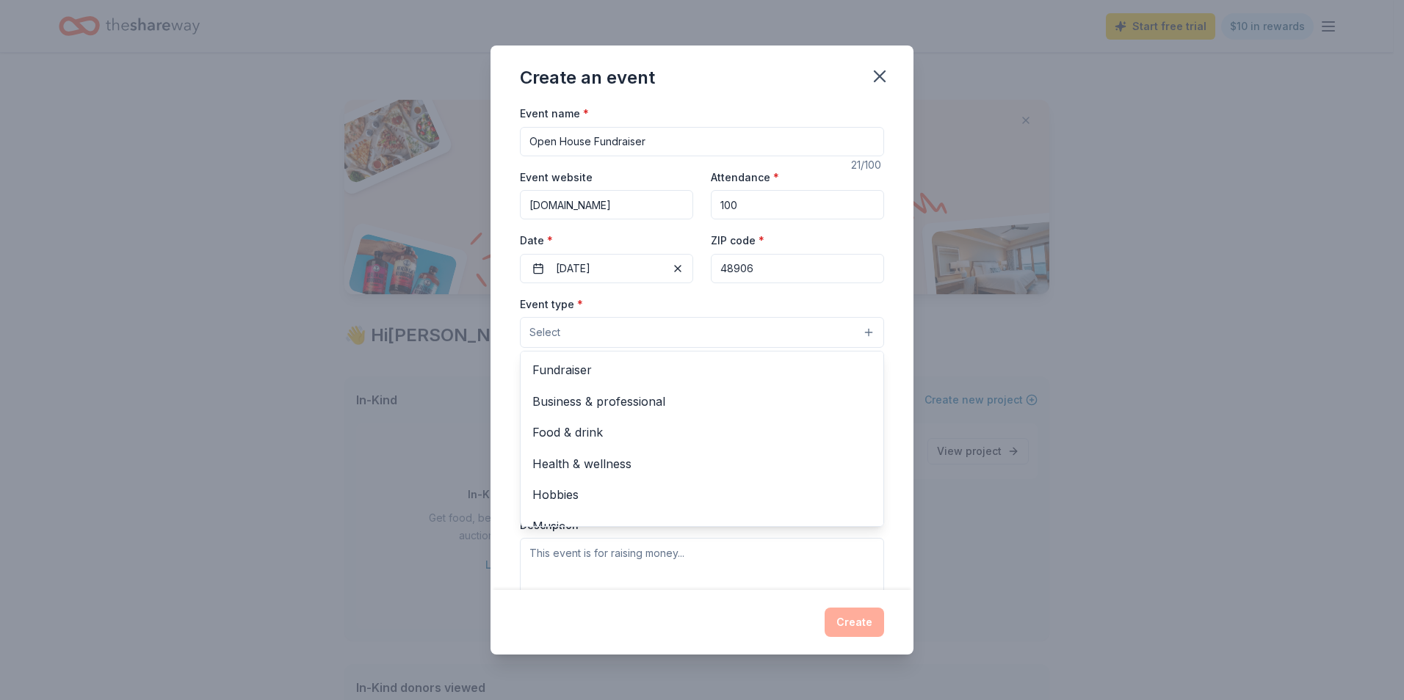
click at [591, 333] on button "Select" at bounding box center [702, 332] width 364 height 31
click at [594, 378] on span "Fundraiser" at bounding box center [701, 370] width 339 height 19
click at [775, 296] on div "Event type * Fundraiser Business & professional Food & drink Health & wellness …" at bounding box center [702, 322] width 364 height 55
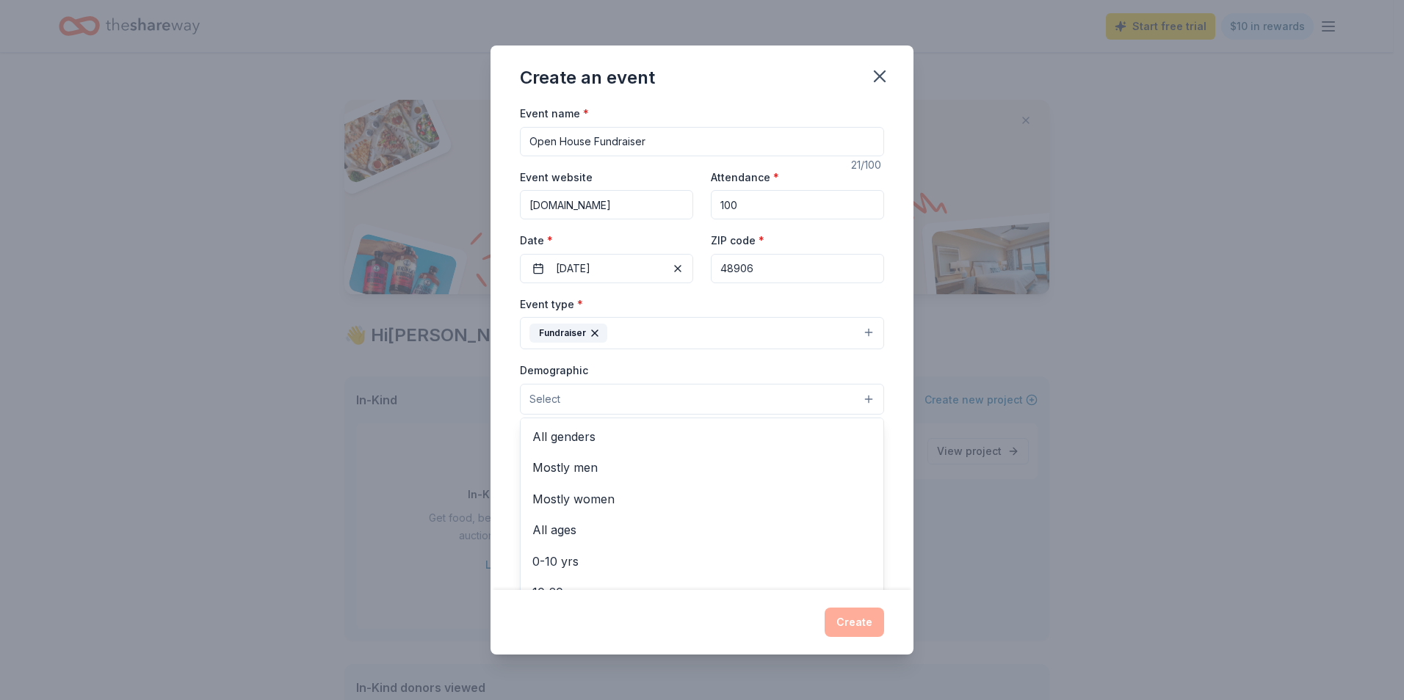
click at [692, 399] on button "Select" at bounding box center [702, 399] width 364 height 31
click at [658, 439] on span "All genders" at bounding box center [701, 436] width 339 height 19
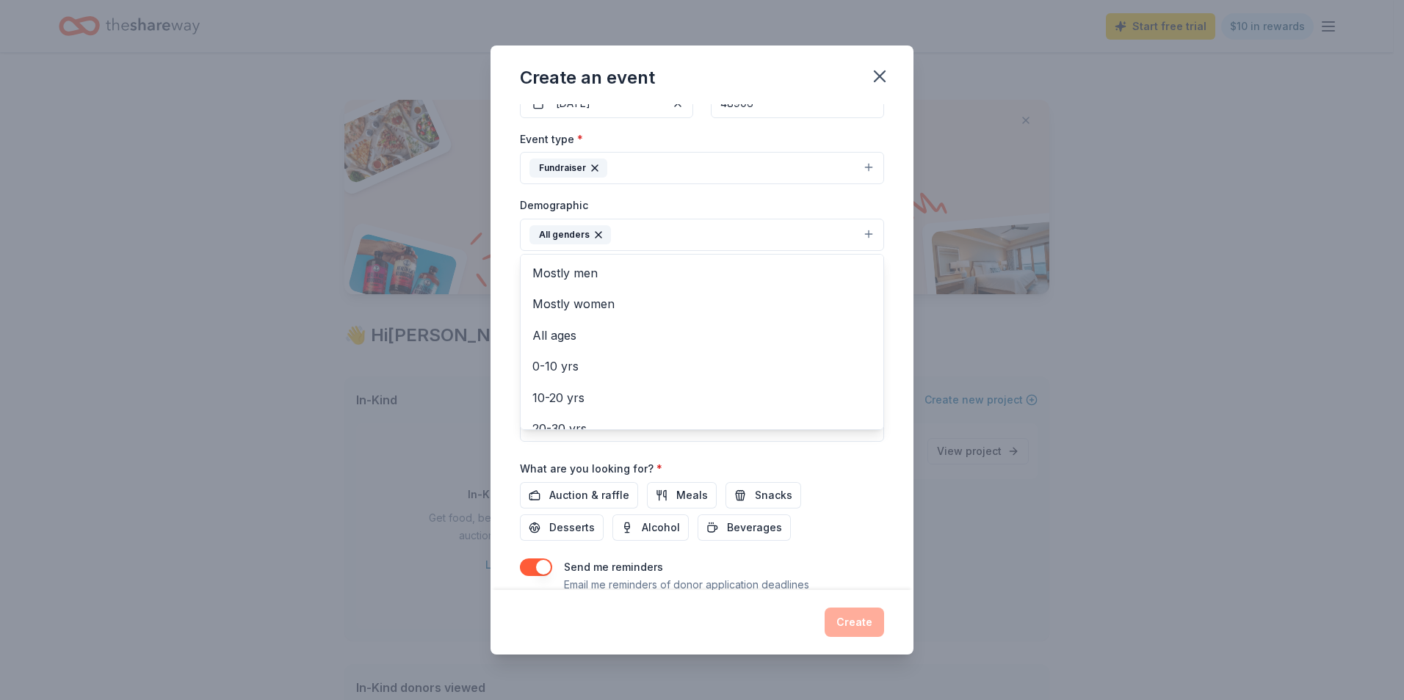
scroll to position [184, 0]
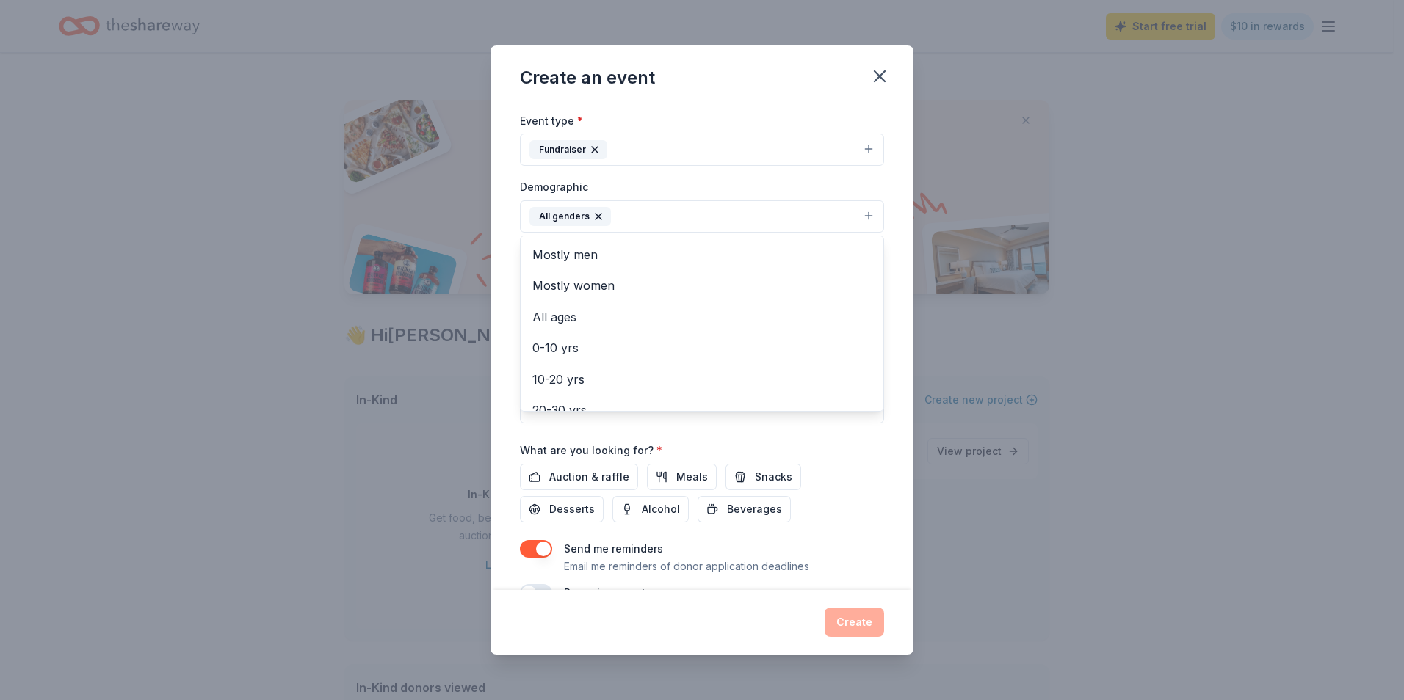
click at [833, 450] on div "Event name * Open House Fundraiser 21 /100 Event website www.thereadingpeople.c…" at bounding box center [702, 261] width 364 height 681
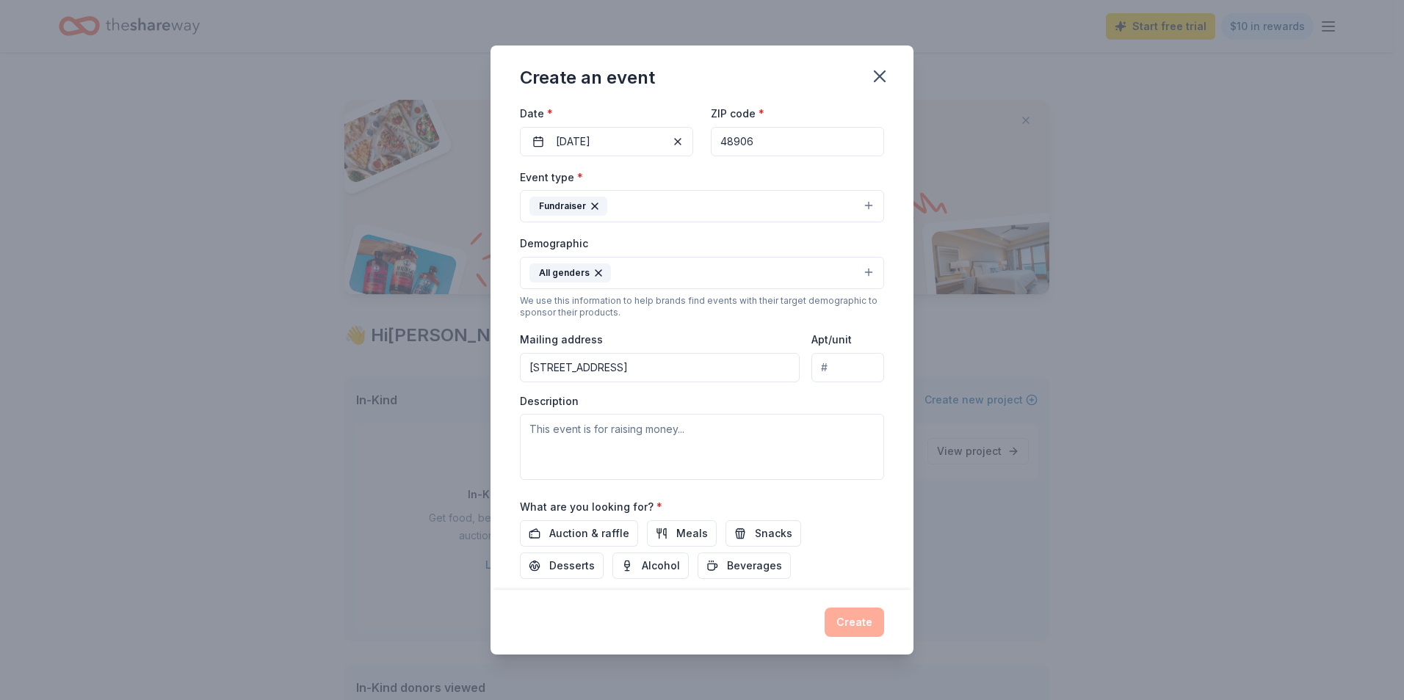
scroll to position [182, 0]
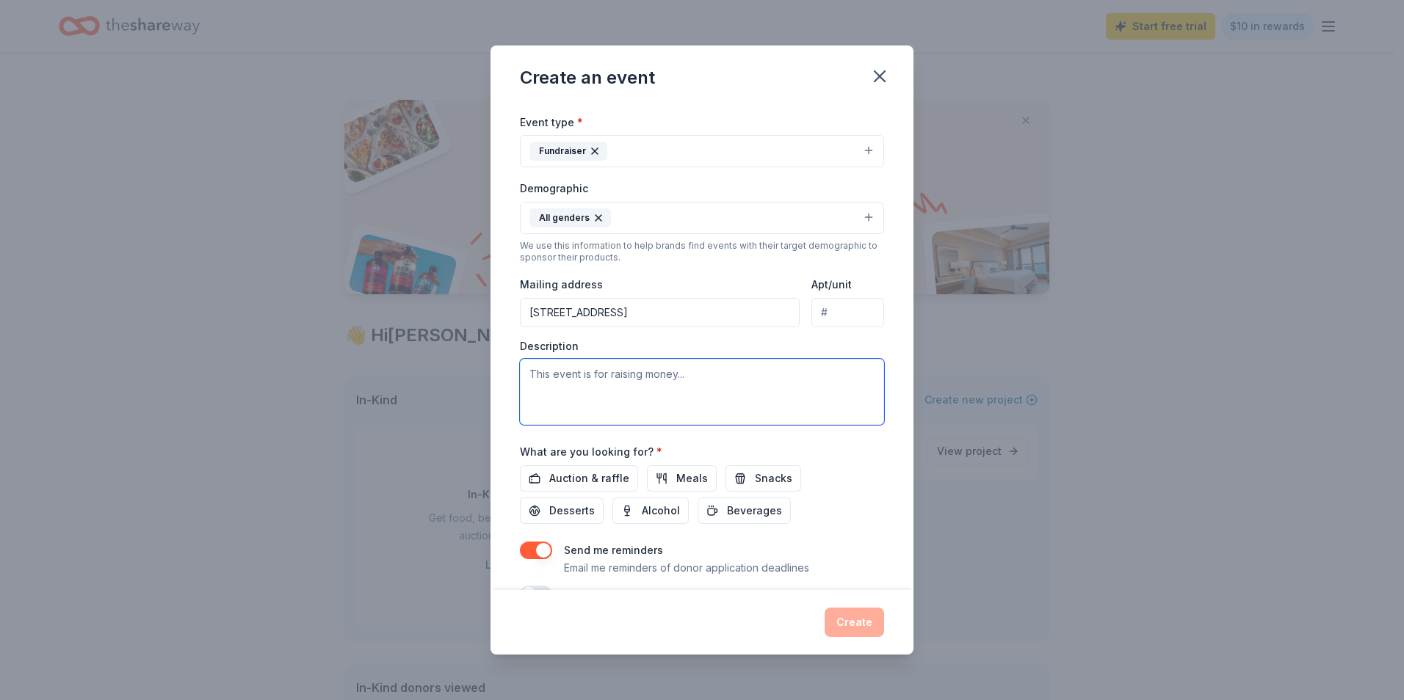
click at [635, 380] on textarea at bounding box center [702, 392] width 364 height 66
click at [690, 392] on textarea "This event is to raise funds for our GED sponsorship project. We are inviting t…" at bounding box center [702, 392] width 364 height 66
click at [794, 395] on textarea "This event is to raise funds for our GED sponsorship project. We are inviting t…" at bounding box center [702, 392] width 364 height 66
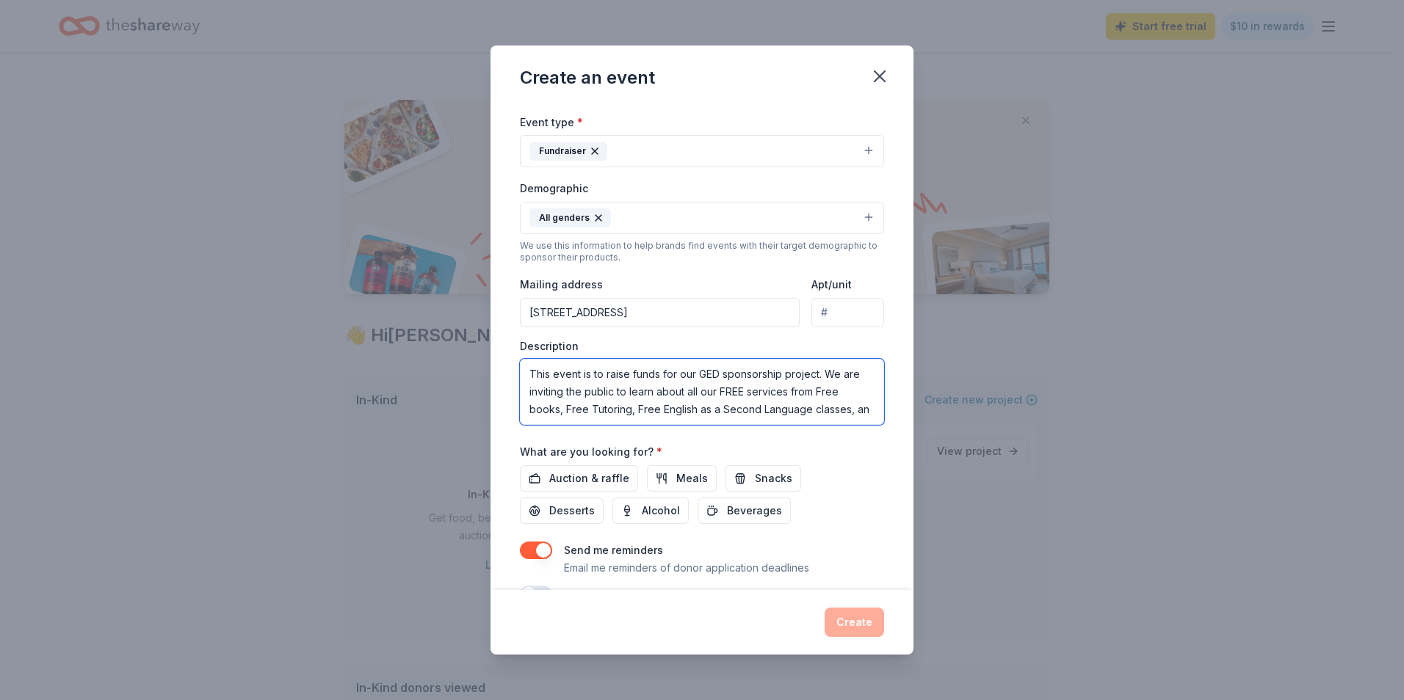
scroll to position [10, 0]
type textarea "This event is to raise funds for our GED sponsorship project. We are inviting t…"
click at [598, 482] on span "Auction & raffle" at bounding box center [589, 479] width 80 height 18
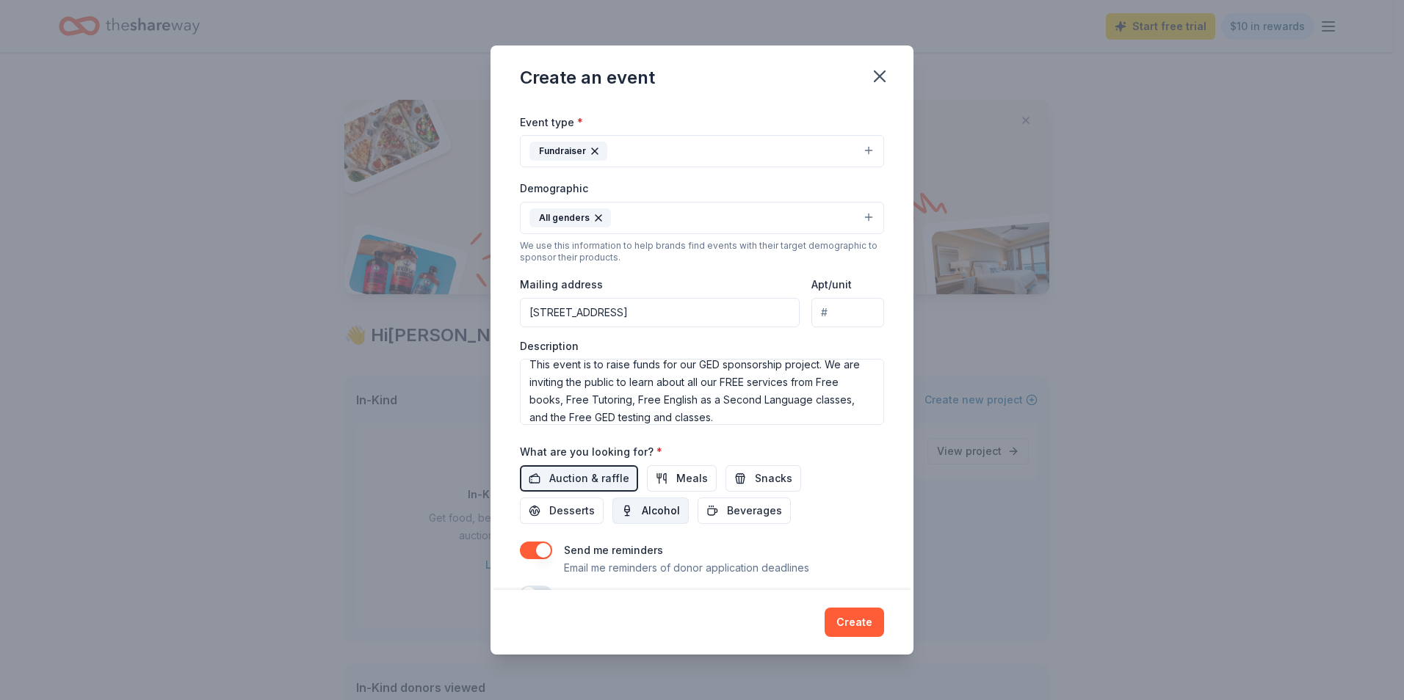
click at [670, 514] on span "Alcohol" at bounding box center [661, 511] width 38 height 18
click at [720, 511] on button "Beverages" at bounding box center [744, 511] width 93 height 26
click at [568, 509] on span "Desserts" at bounding box center [572, 511] width 46 height 18
click at [738, 477] on button "Snacks" at bounding box center [763, 479] width 76 height 26
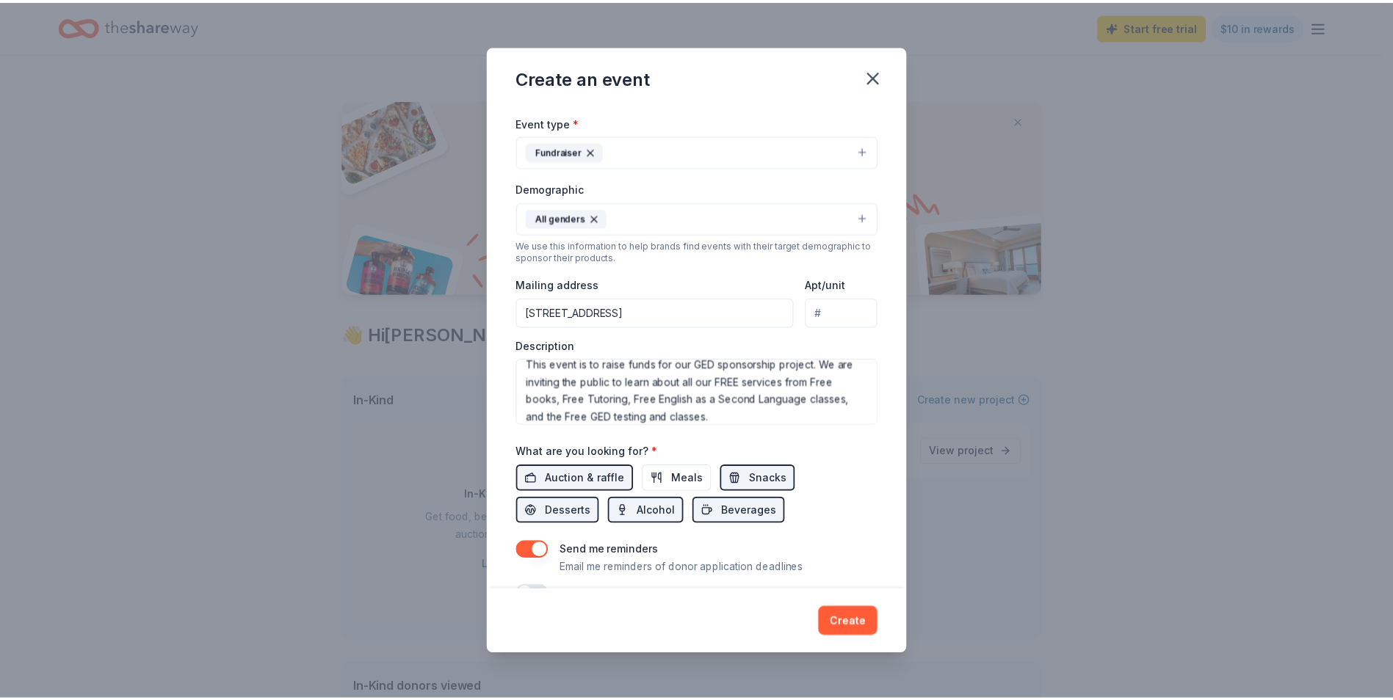
scroll to position [219, 0]
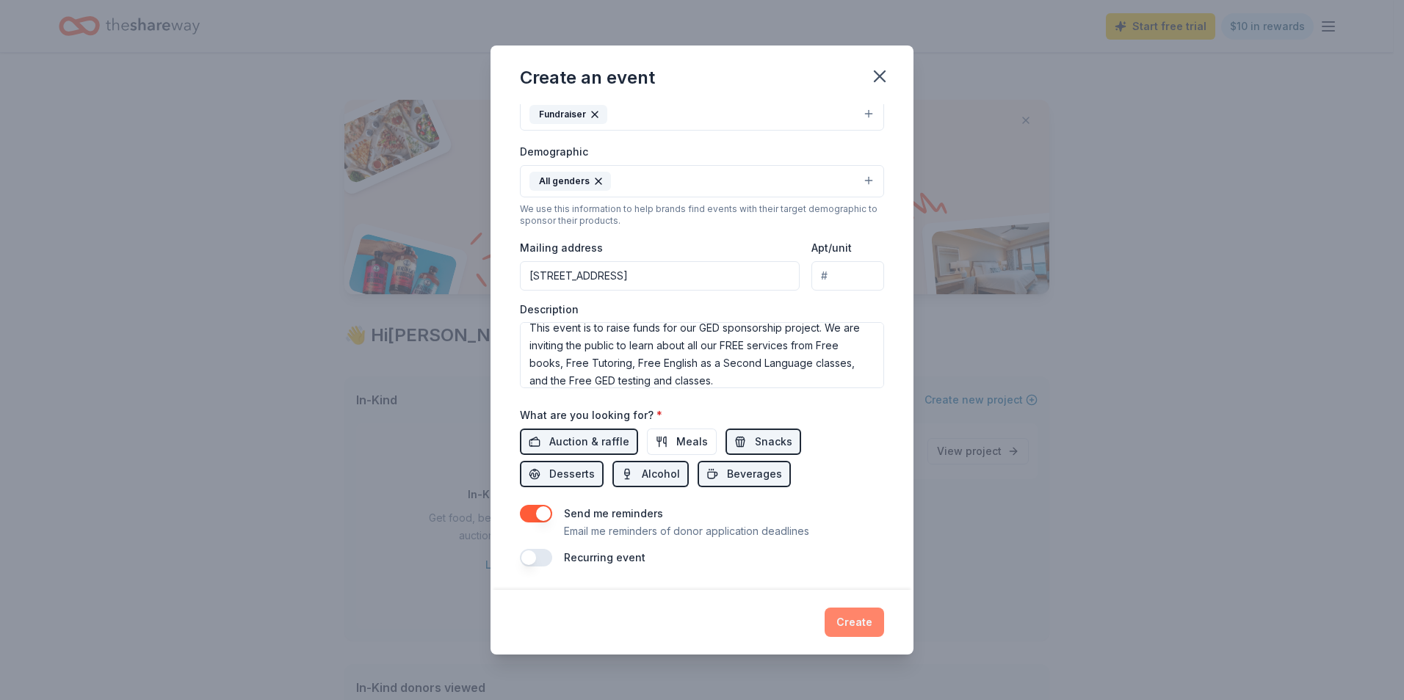
click at [844, 616] on button "Create" at bounding box center [854, 622] width 59 height 29
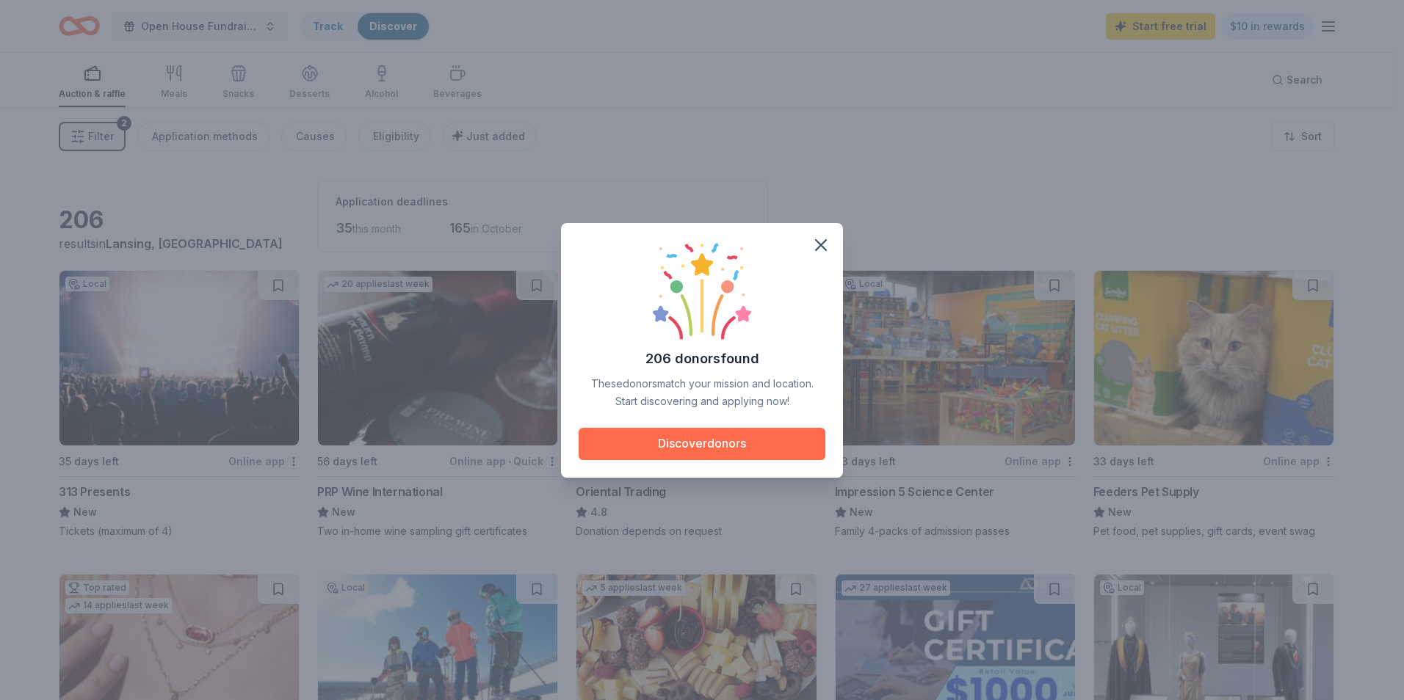
click at [628, 446] on button "Discover donors" at bounding box center [702, 444] width 247 height 32
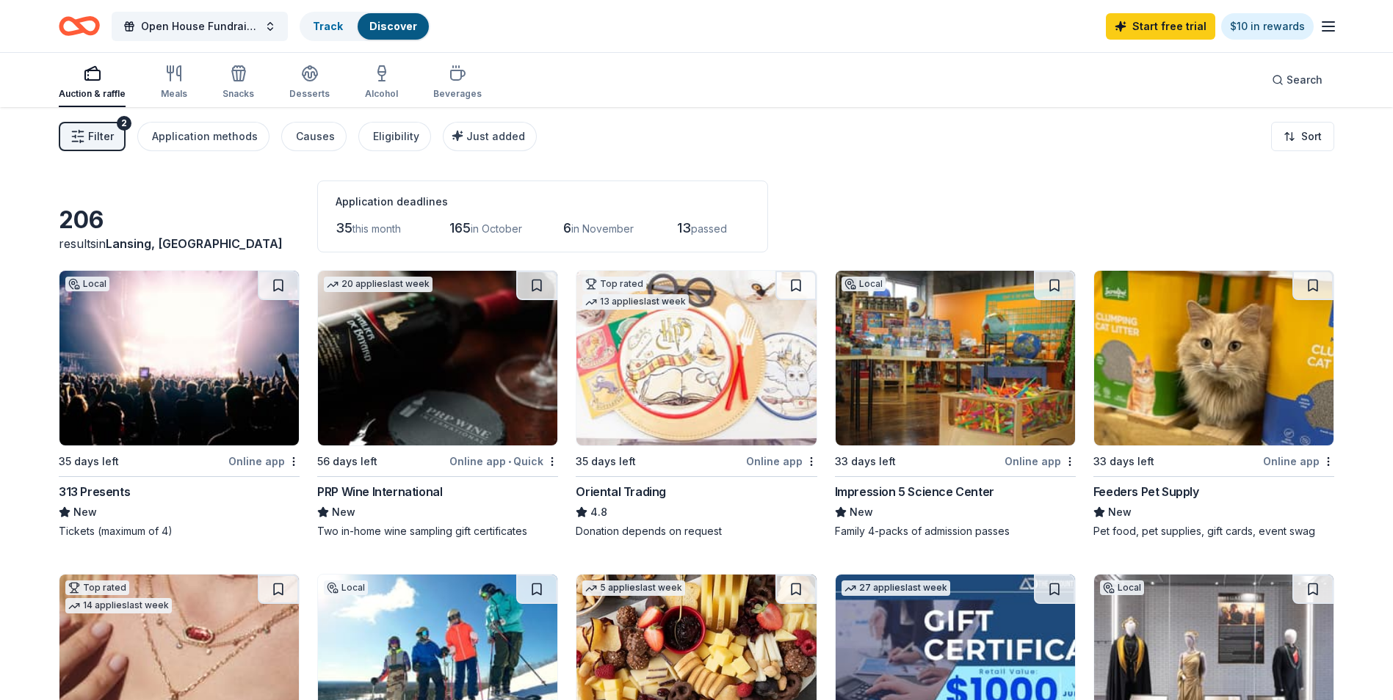
click at [1030, 458] on div "Online app" at bounding box center [1039, 461] width 71 height 18
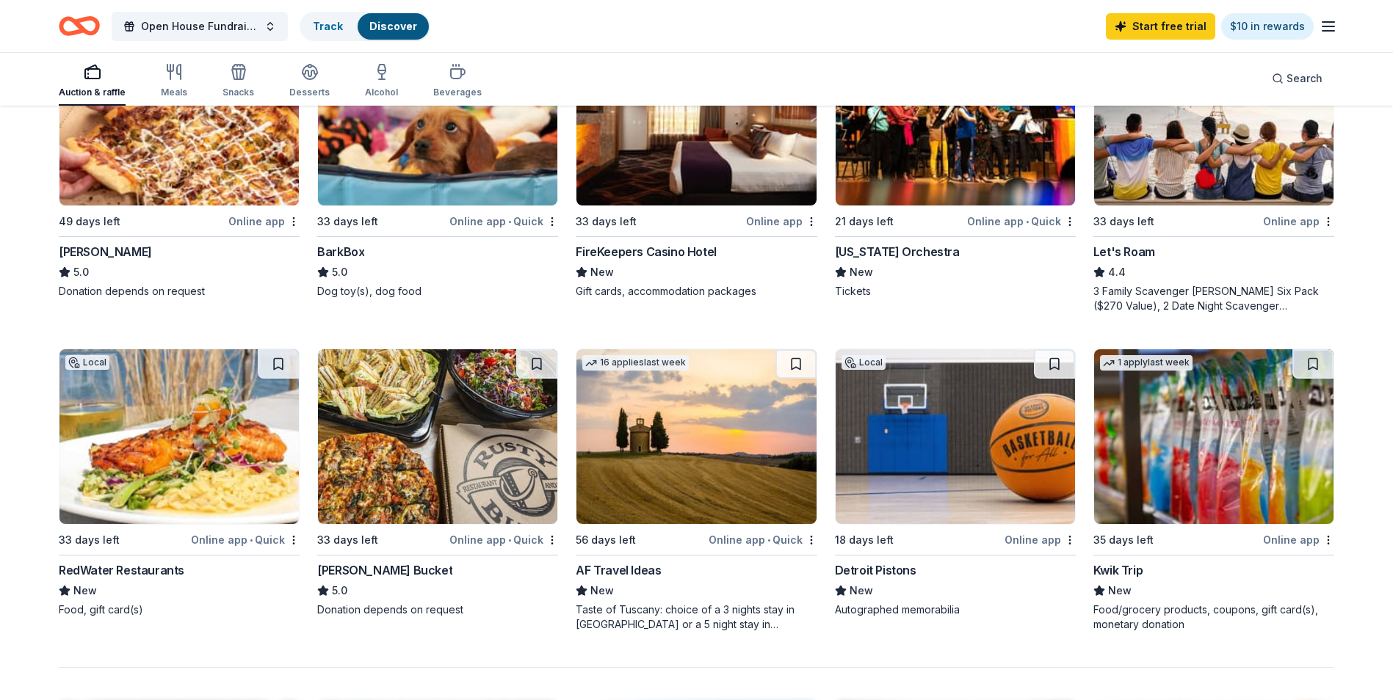
scroll to position [771, 0]
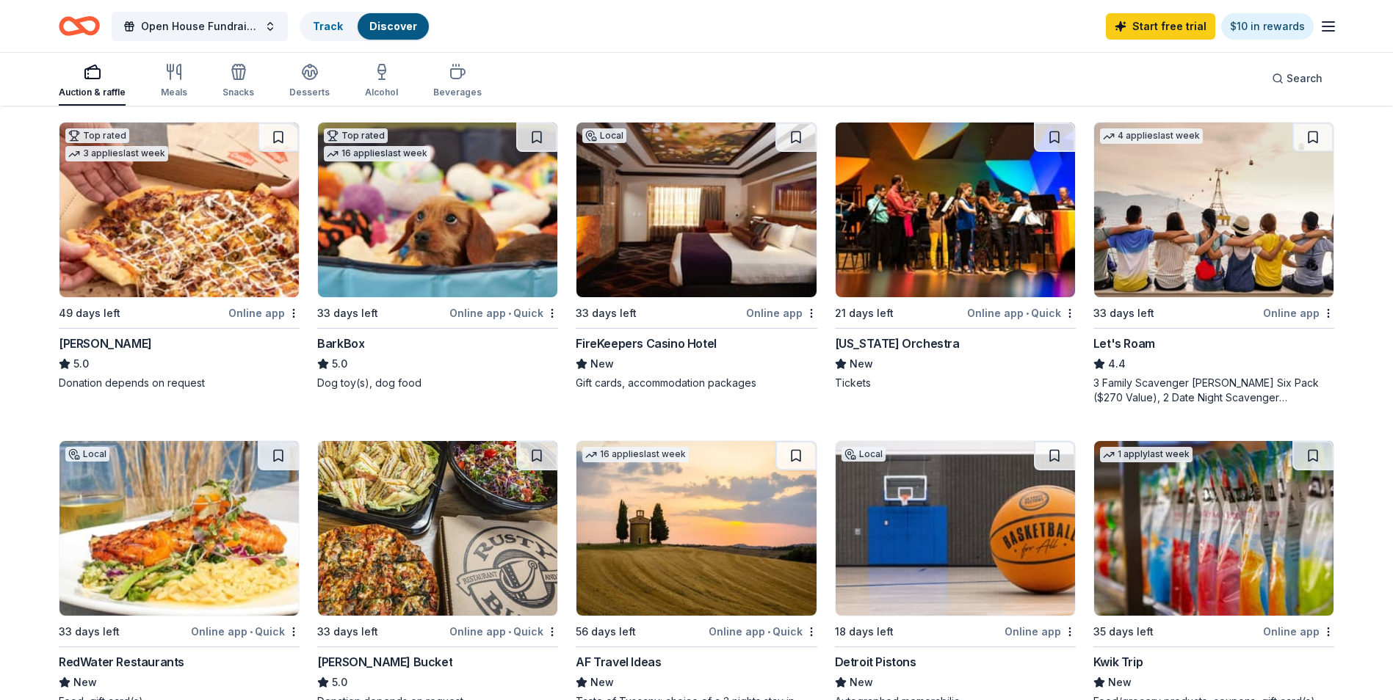
click at [187, 247] on img at bounding box center [178, 210] width 239 height 175
click at [164, 238] on img at bounding box center [178, 210] width 239 height 175
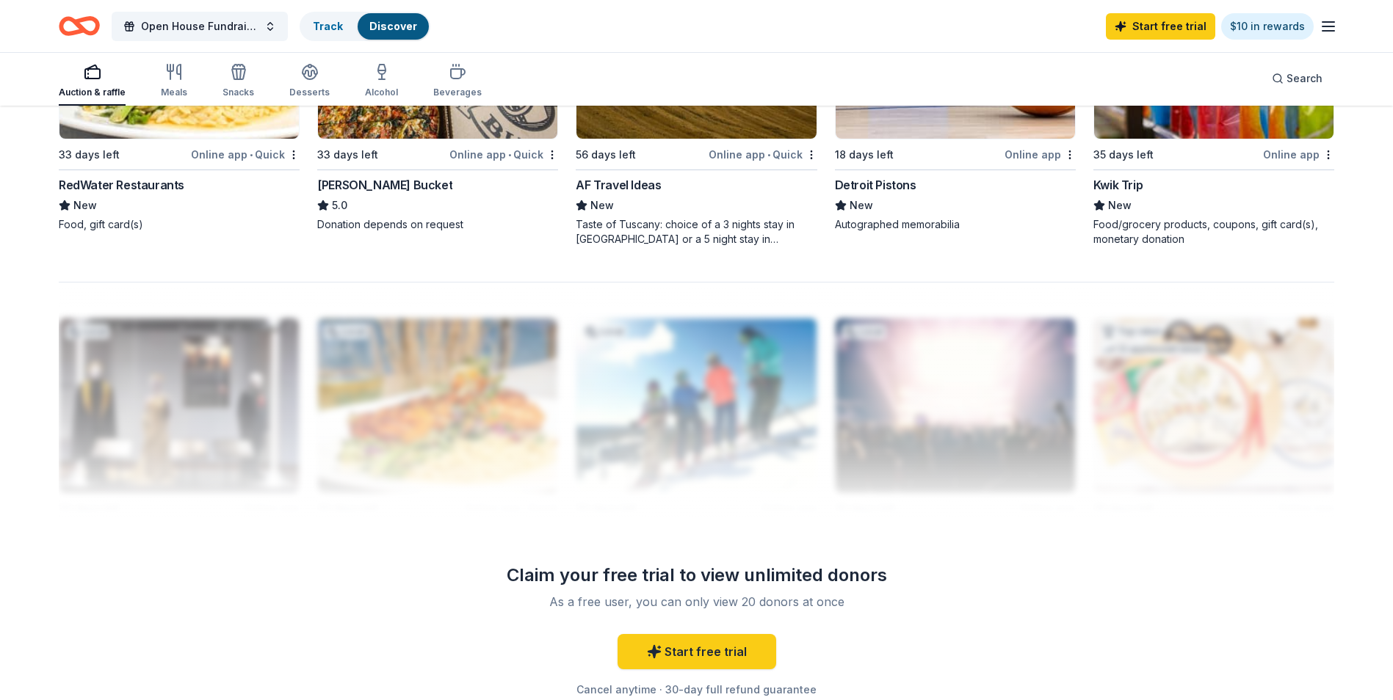
scroll to position [1395, 0]
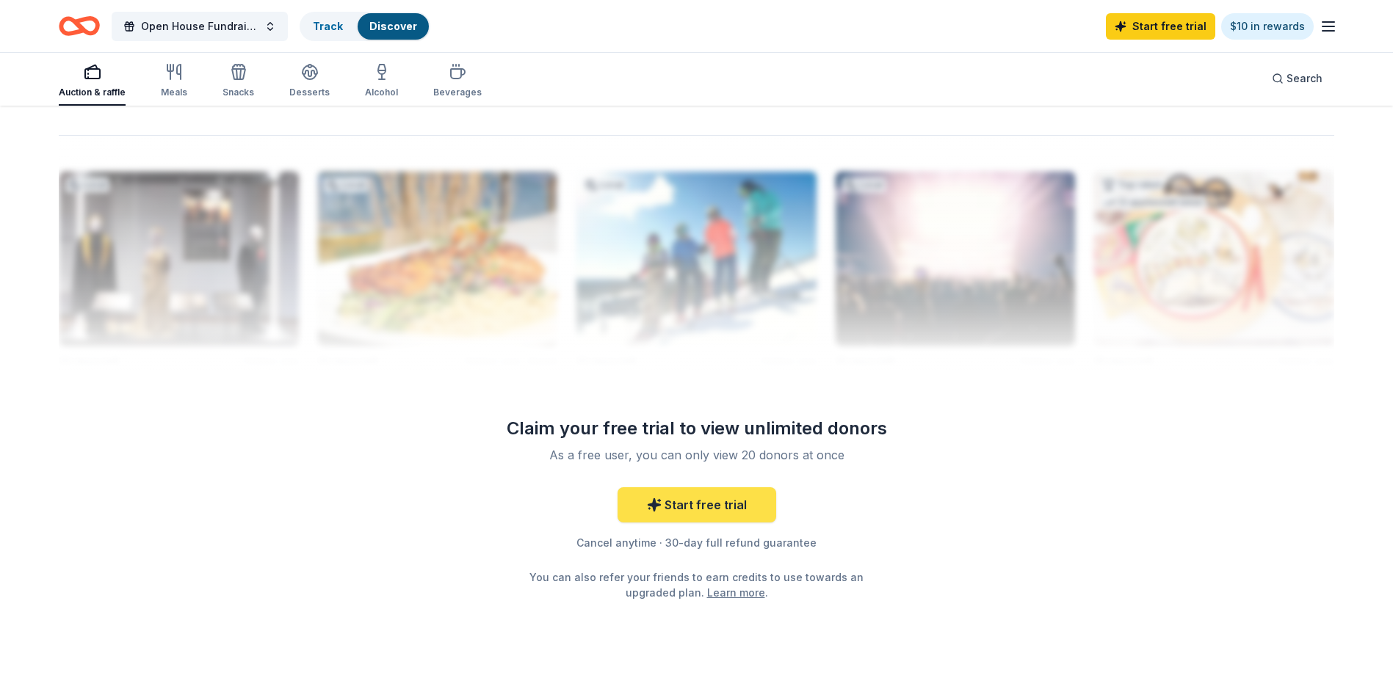
click at [689, 494] on link "Start free trial" at bounding box center [697, 505] width 159 height 35
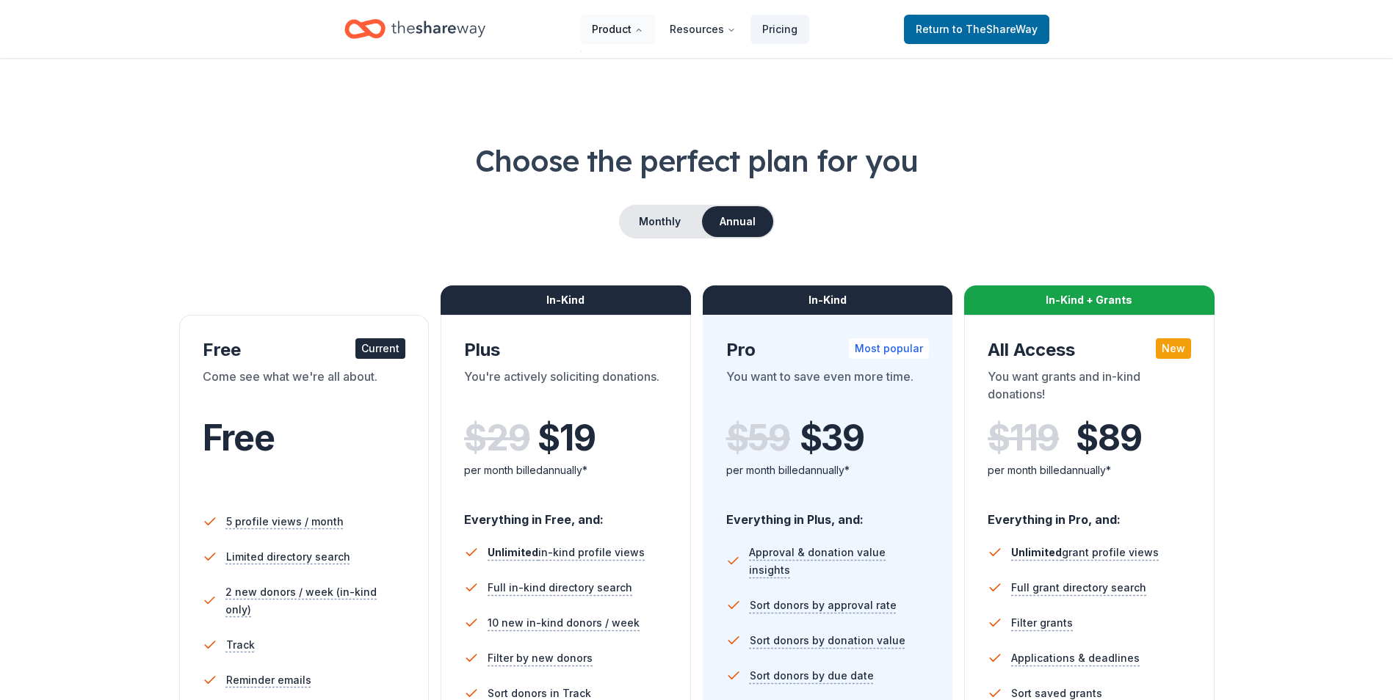
click at [618, 24] on button "Product" at bounding box center [617, 29] width 75 height 29
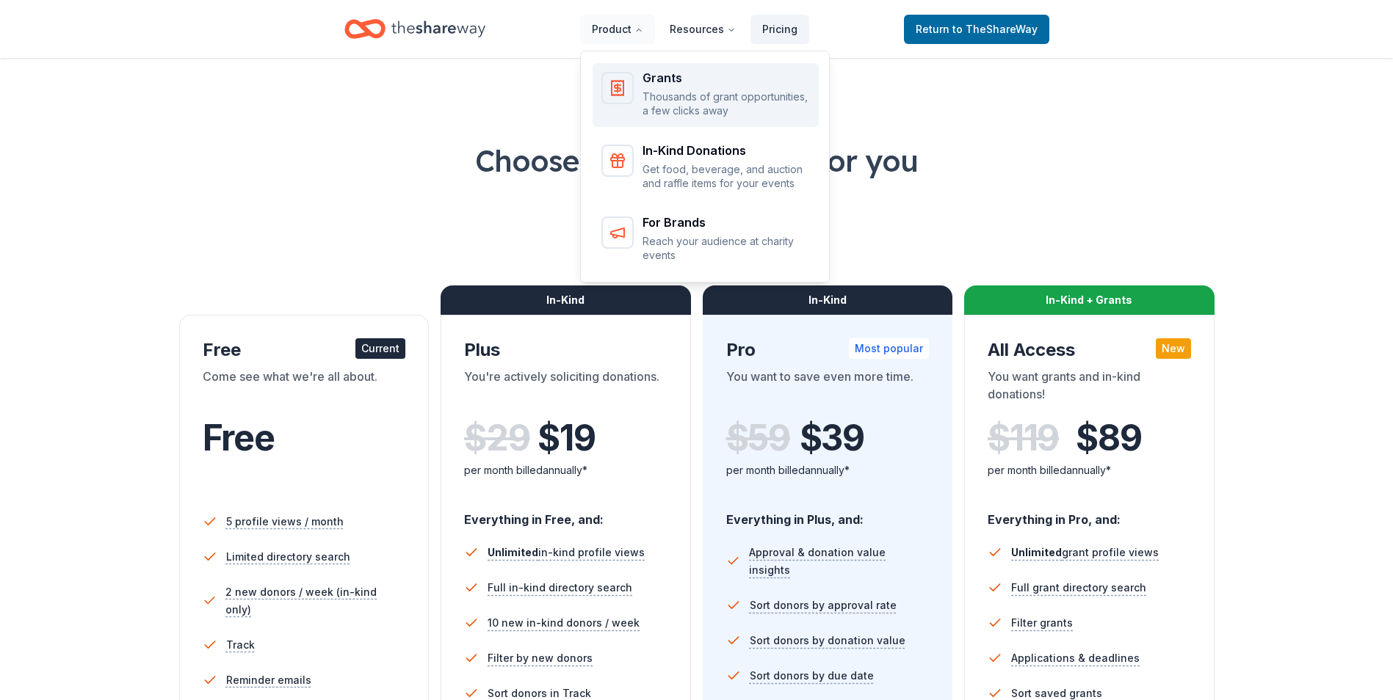
click at [673, 93] on p "Thousands of grant opportunities, a few clicks away" at bounding box center [725, 104] width 167 height 29
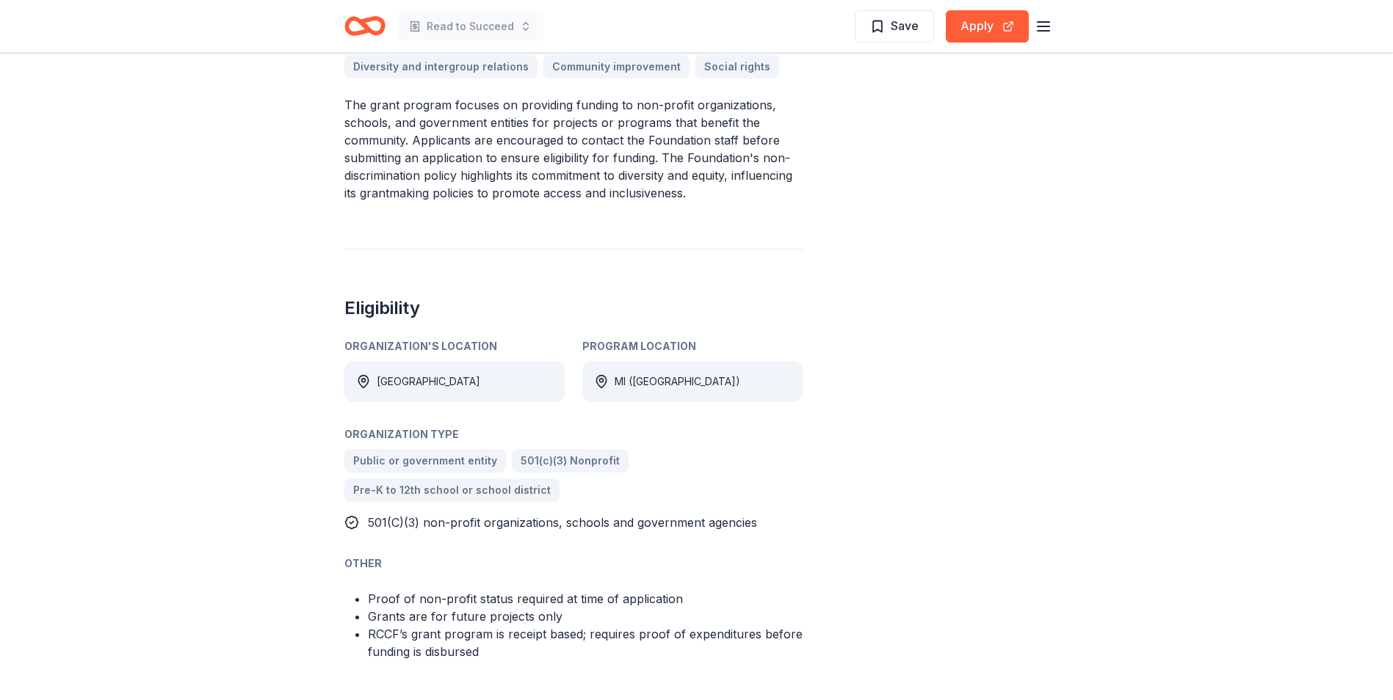
scroll to position [606, 0]
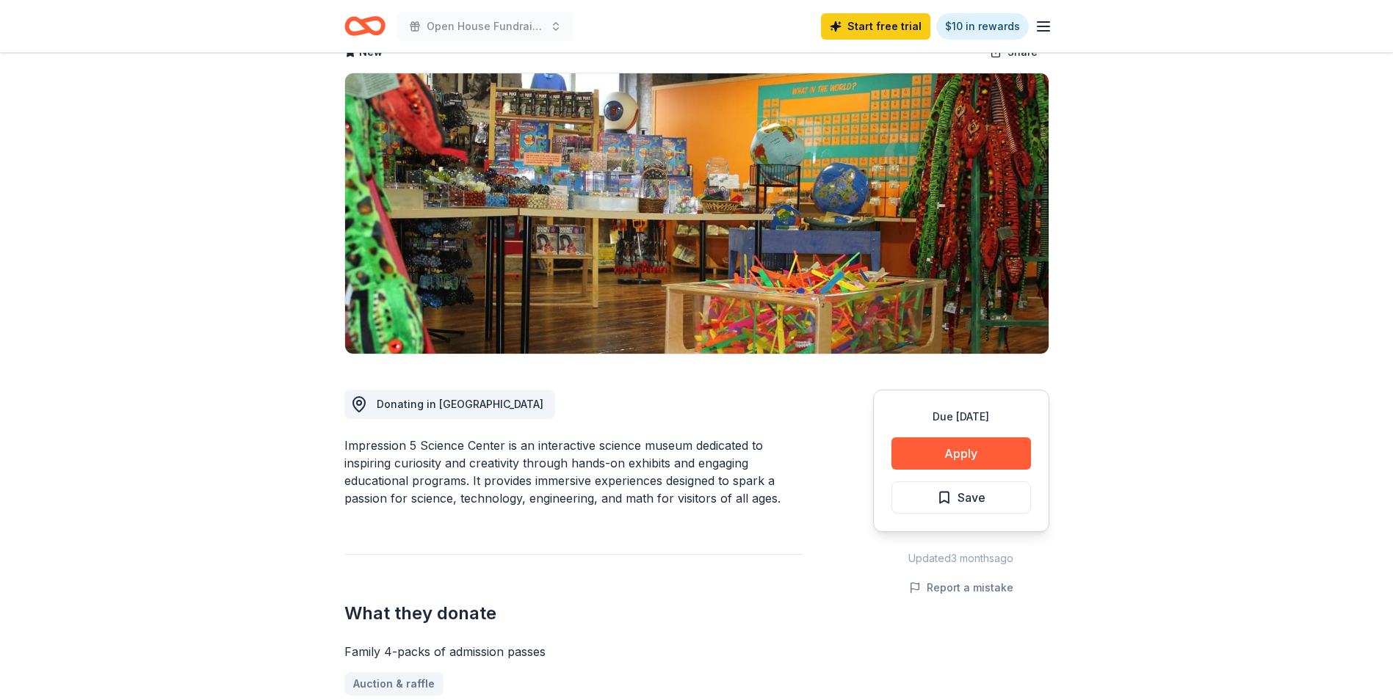
scroll to position [257, 0]
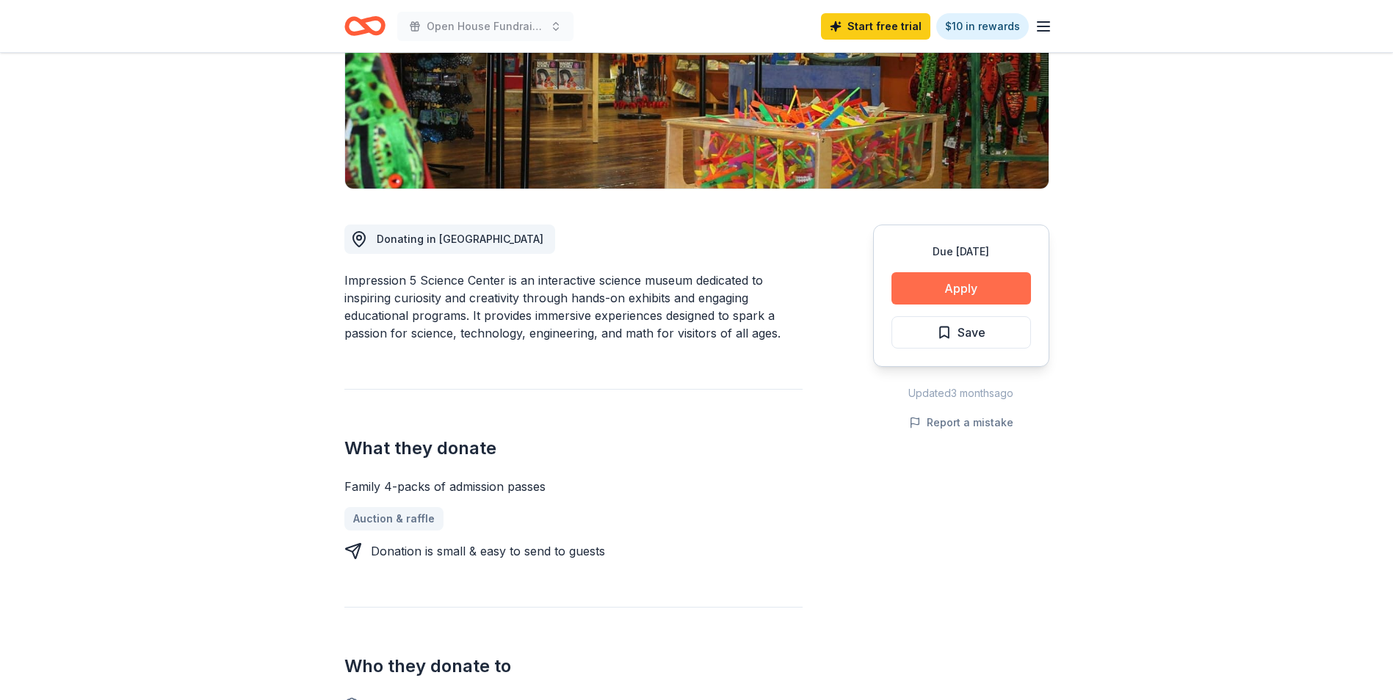
click at [939, 278] on button "Apply" at bounding box center [961, 288] width 140 height 32
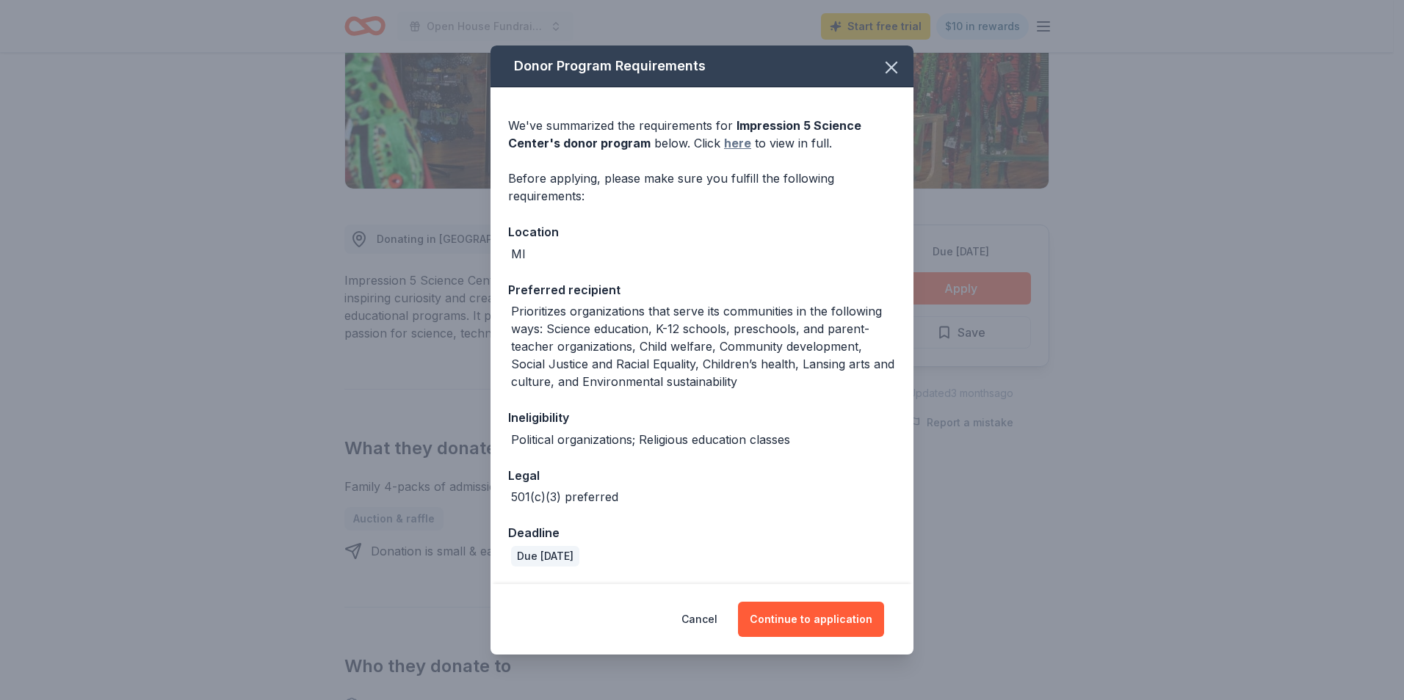
click at [732, 145] on link "here" at bounding box center [737, 143] width 27 height 18
click at [891, 62] on icon "button" at bounding box center [891, 67] width 21 height 21
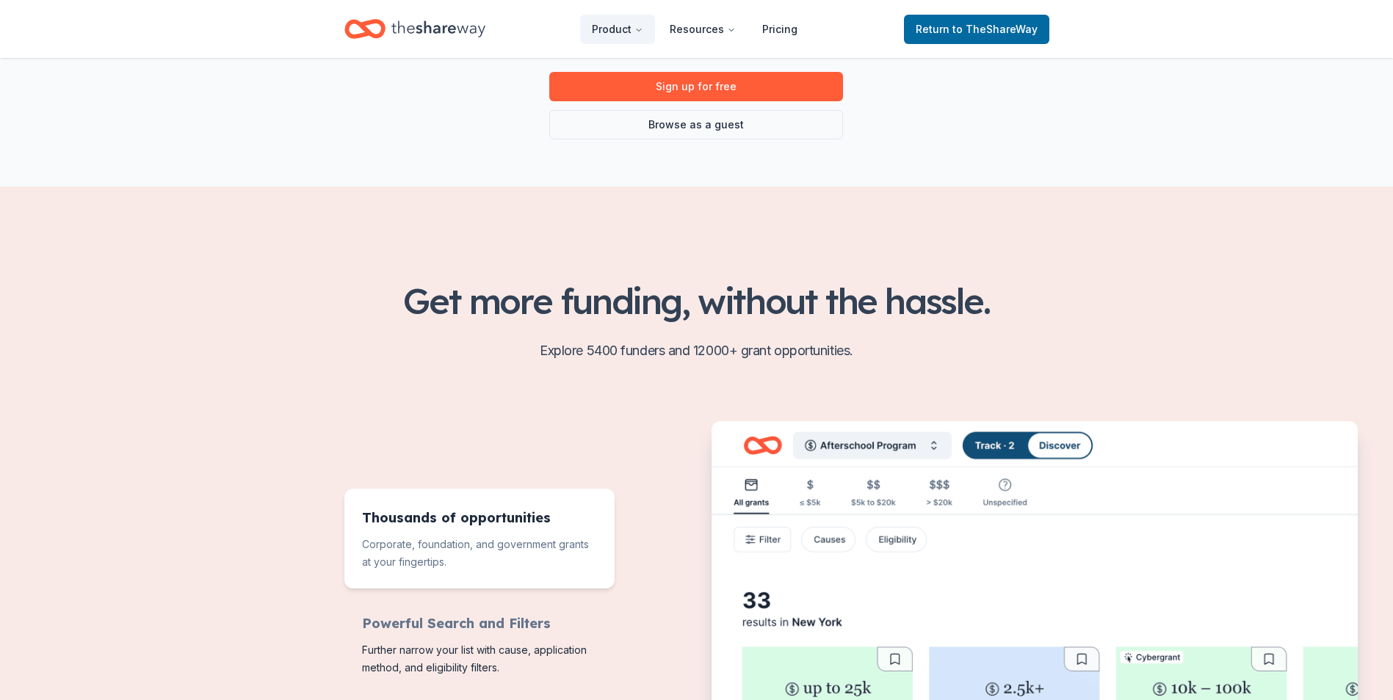
scroll to position [165, 0]
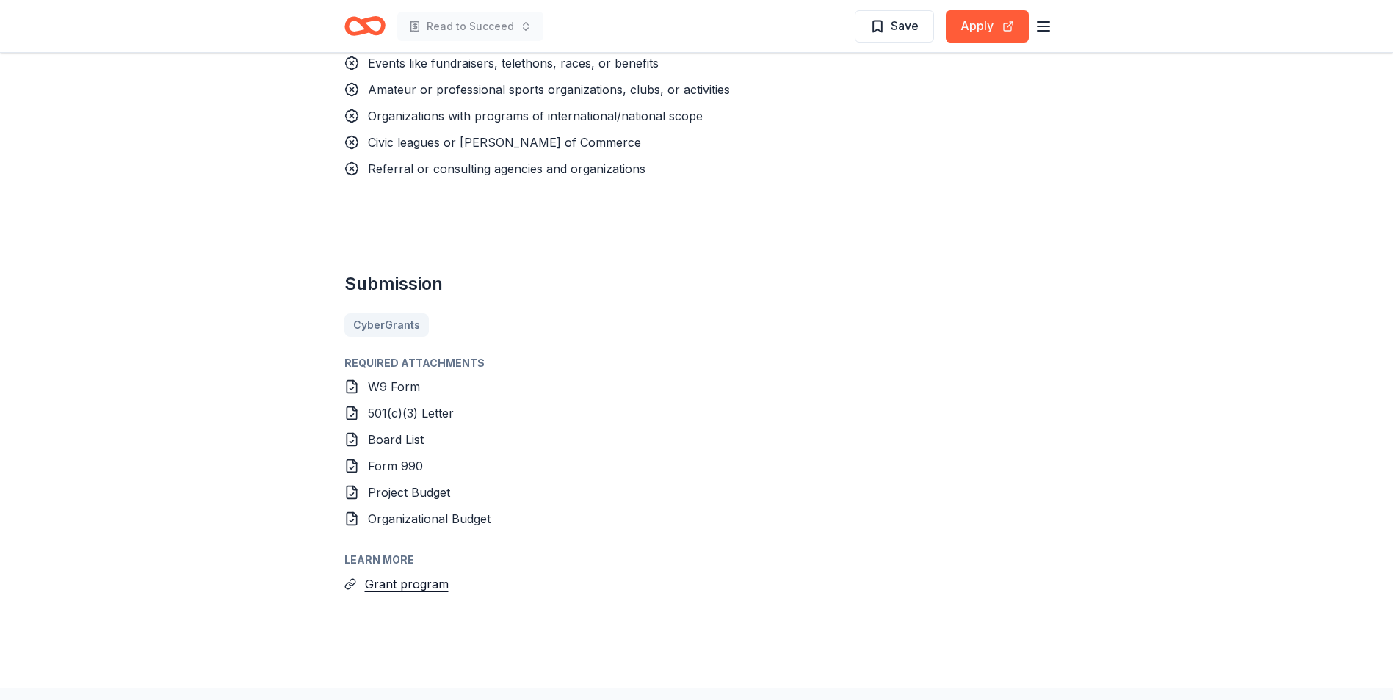
scroll to position [1469, 0]
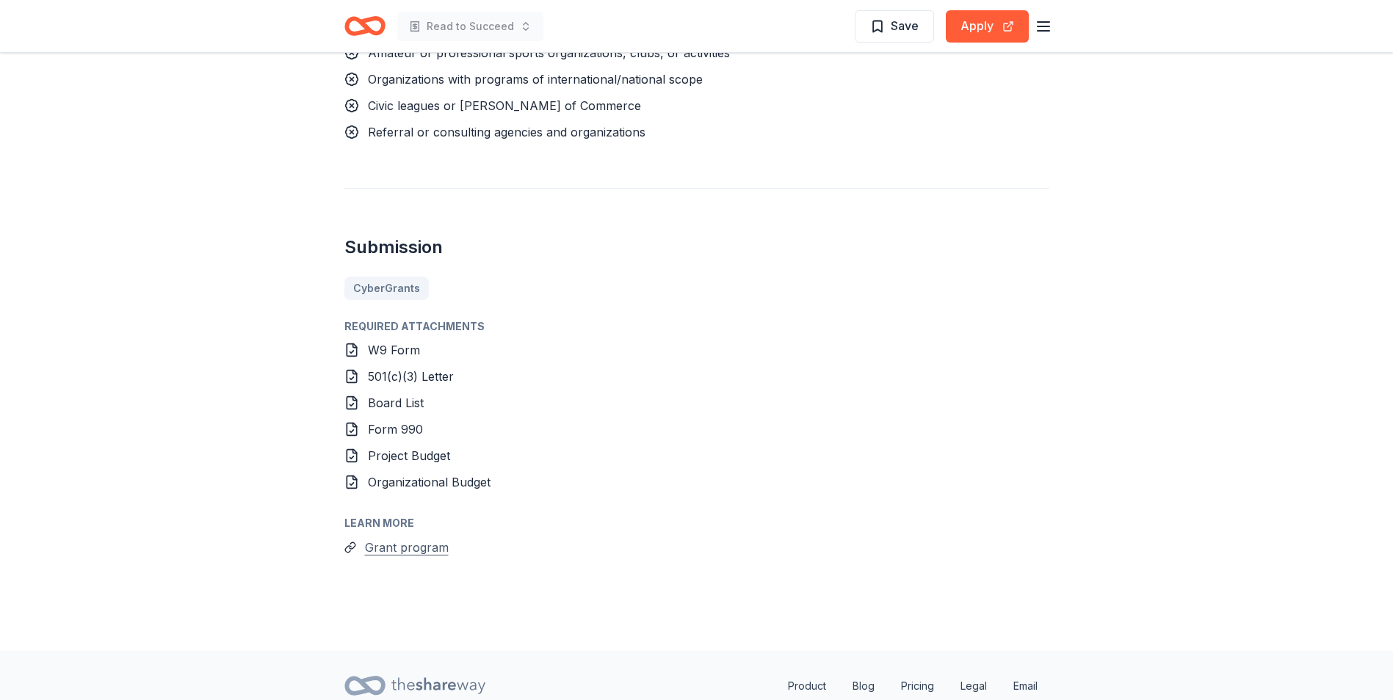
click at [378, 547] on button "Grant program" at bounding box center [407, 547] width 84 height 19
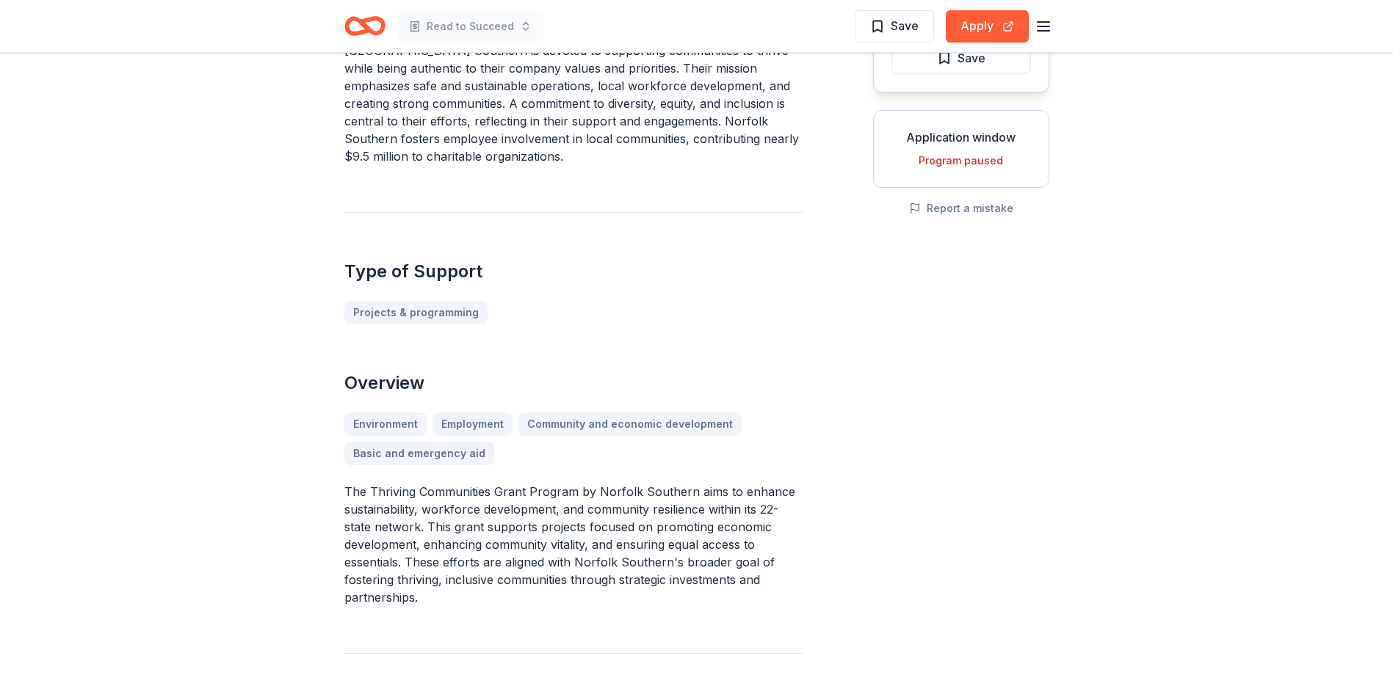
scroll to position [0, 0]
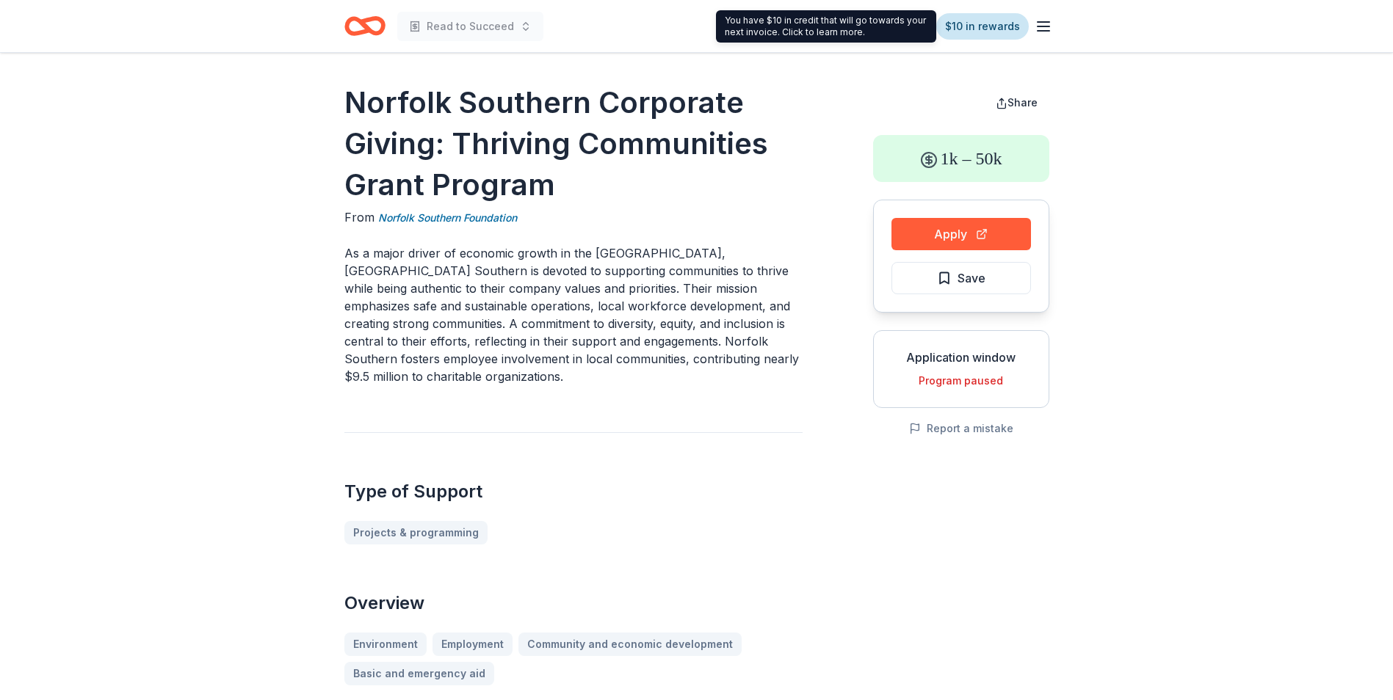
click at [976, 28] on link "$10 in rewards" at bounding box center [982, 26] width 93 height 26
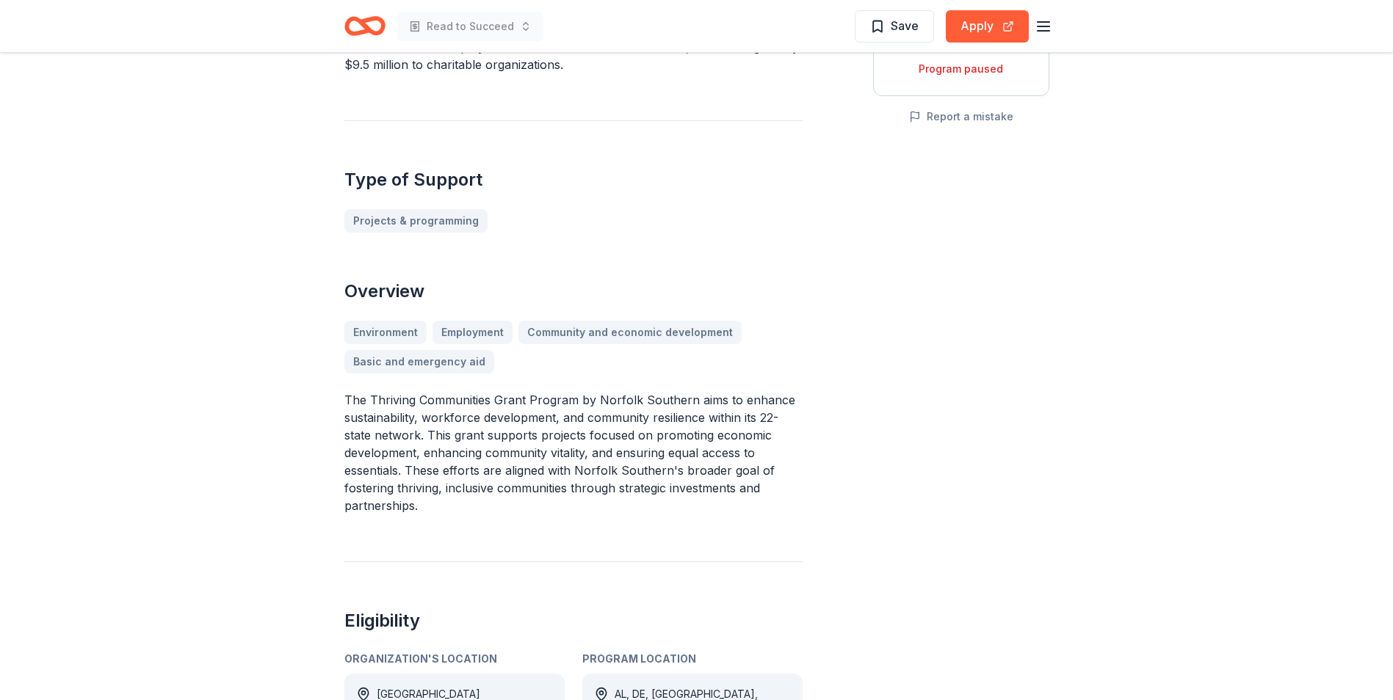
scroll to position [257, 0]
